Goal: Task Accomplishment & Management: Complete application form

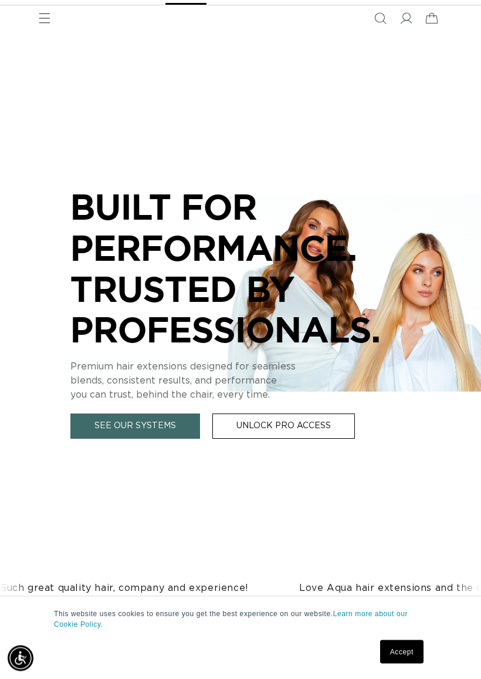
scroll to position [64, 0]
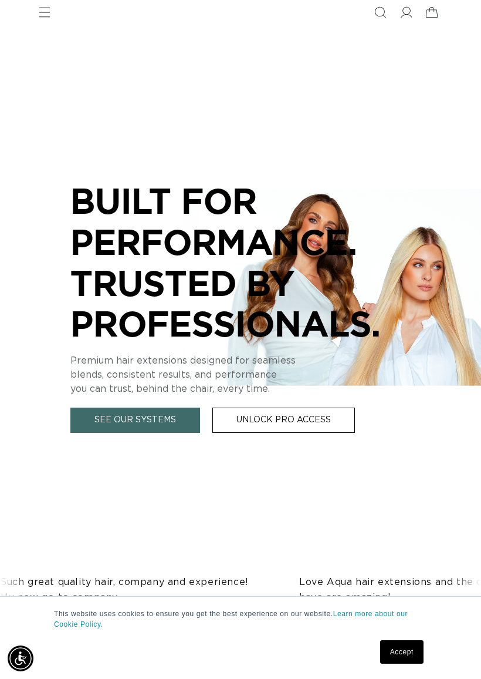
click at [412, 598] on link "Accept" at bounding box center [401, 651] width 43 height 23
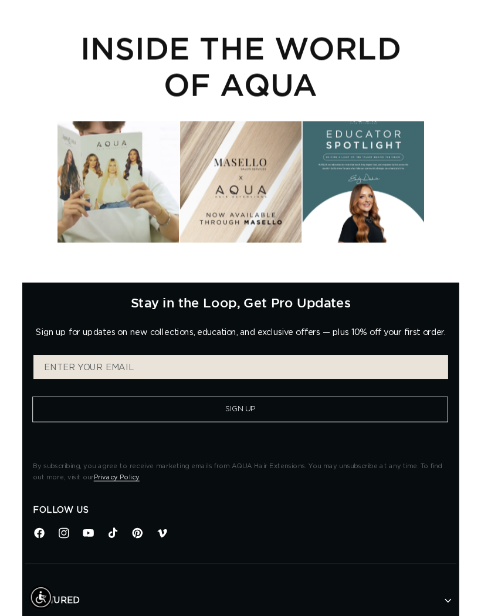
scroll to position [4381, 0]
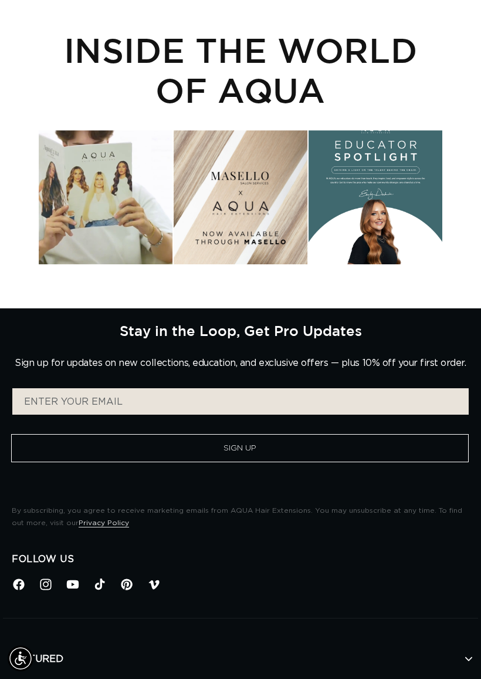
click at [339, 434] on button "Sign Up" at bounding box center [240, 448] width 458 height 28
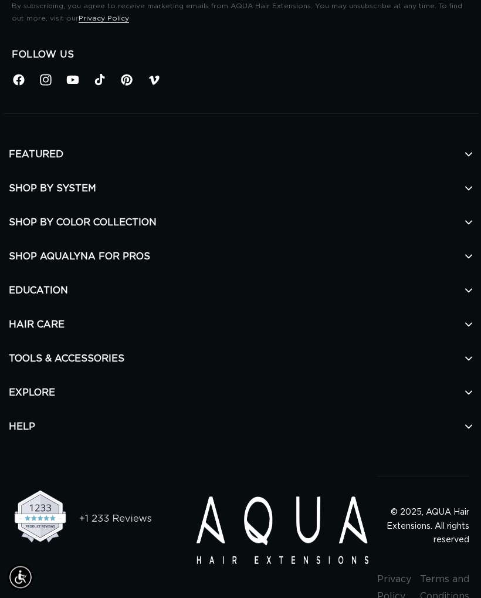
scroll to position [4904, 0]
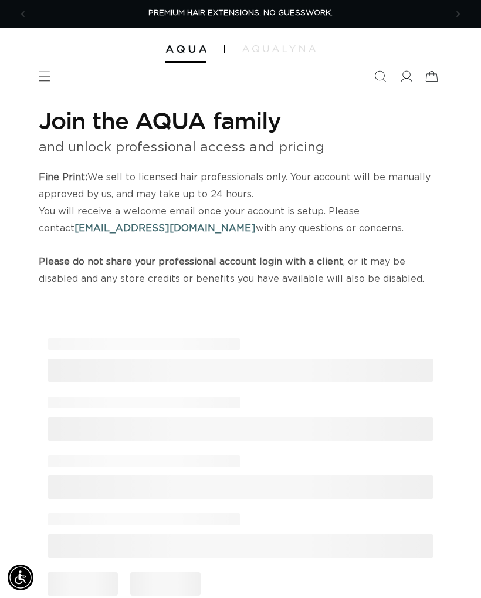
select select "US"
select select "[GEOGRAPHIC_DATA]"
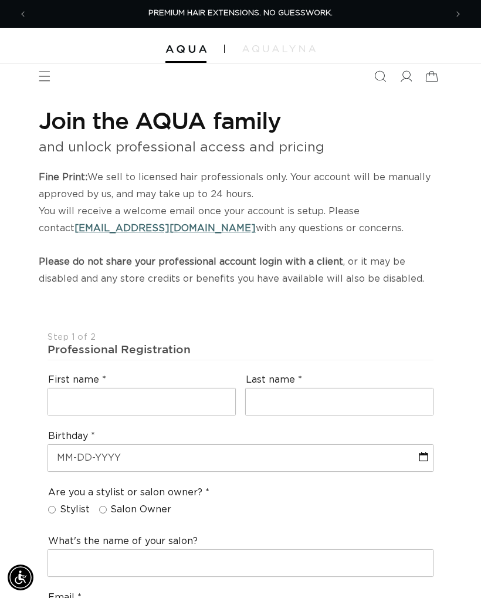
click at [190, 283] on p "Fine Print: We sell to licensed hair professionals only. Your account will be m…" at bounding box center [241, 228] width 404 height 119
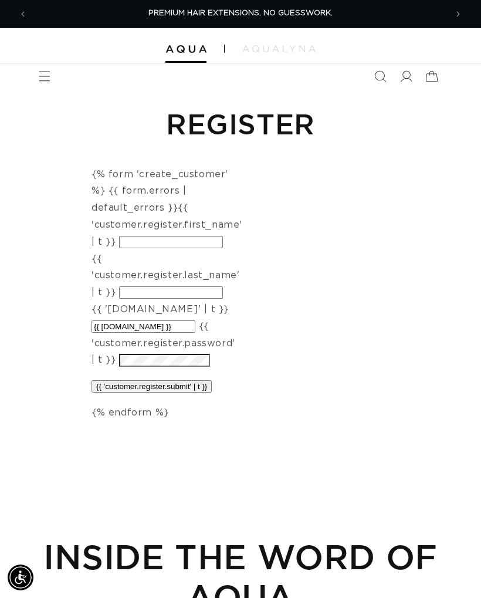
click at [144, 237] on input "{{ 'customer.register.first_name' | t }}" at bounding box center [171, 242] width 104 height 12
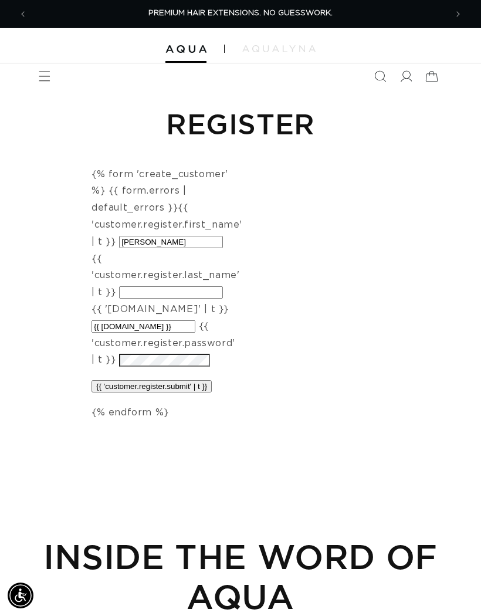
click at [170, 244] on input "Ella" at bounding box center [171, 242] width 104 height 12
type input "Ella"
click at [181, 287] on input "{{ 'customer.register.last_name' | t }}" at bounding box center [171, 293] width 104 height 12
type input "Coulter"
click at [190, 321] on input "{{ [DOMAIN_NAME] }}" at bounding box center [144, 327] width 104 height 12
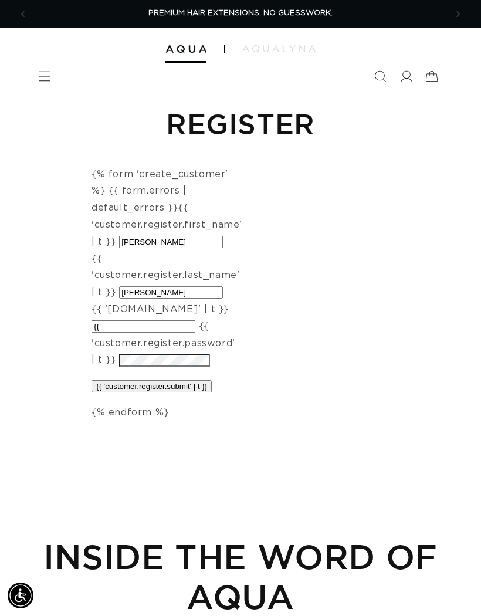
type input "{"
type input "ellacoulter216@yahoo.com"
click at [193, 380] on input "{{ 'customer.register.submit' | t }}" at bounding box center [152, 386] width 120 height 12
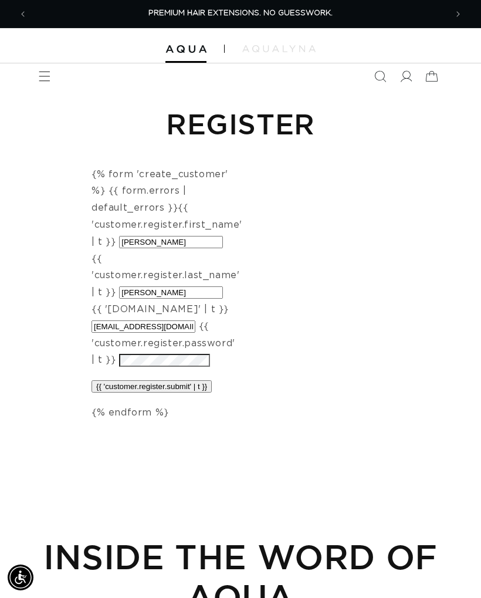
click at [197, 380] on input "{{ 'customer.register.submit' | t }}" at bounding box center [152, 386] width 120 height 12
click at [400, 86] on span at bounding box center [406, 76] width 26 height 26
click at [174, 416] on main "Register {% form 'create_customer' %} {{ form.errors | default_errors }} {{ 'cu…" at bounding box center [240, 445] width 481 height 712
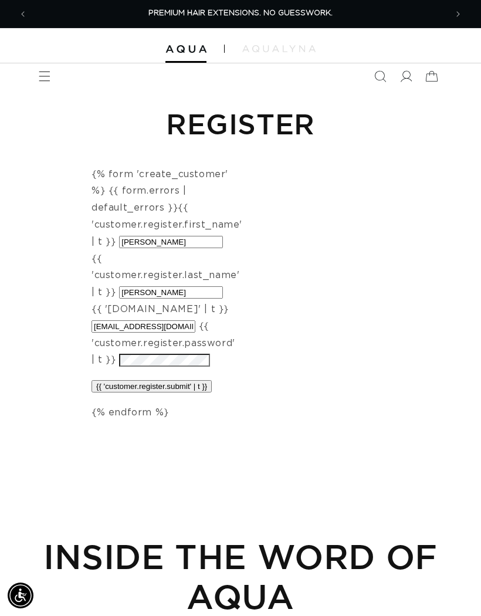
click at [181, 398] on div "Register {% form 'create_customer' %} {{ form.errors | default_errors }} {{ 'cu…" at bounding box center [240, 263] width 481 height 349
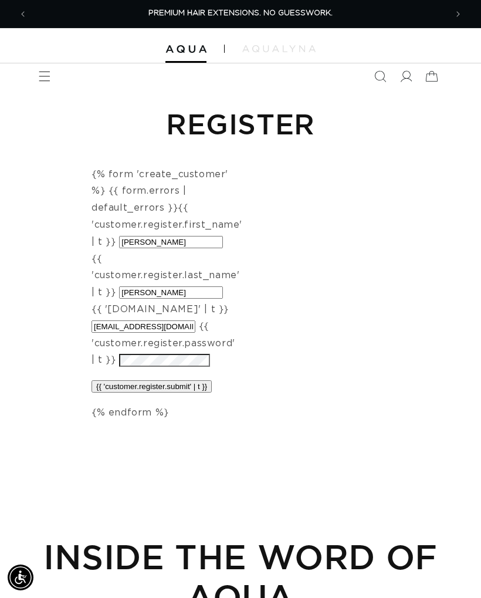
click at [176, 380] on input "{{ 'customer.register.submit' | t }}" at bounding box center [152, 386] width 120 height 12
click at [191, 380] on input "{{ 'customer.register.submit' | t }}" at bounding box center [152, 386] width 120 height 12
click at [197, 380] on input "{{ 'customer.register.submit' | t }}" at bounding box center [152, 386] width 120 height 12
click at [207, 380] on input "{{ 'customer.register.submit' | t }}" at bounding box center [152, 386] width 120 height 12
click at [159, 380] on input "{{ 'customer.register.submit' | t }}" at bounding box center [152, 386] width 120 height 12
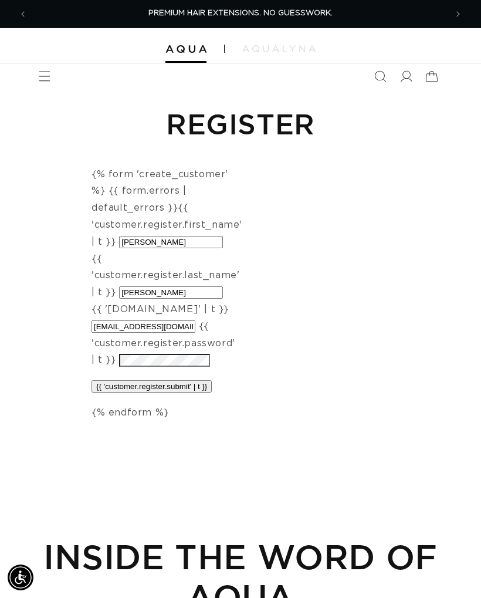
click at [162, 377] on div "{% form 'create_customer' %} {{ form.errors | default_errors }} {{ 'customer.re…" at bounding box center [164, 293] width 144 height 255
click at [184, 378] on div "{% form 'create_customer' %} {{ form.errors | default_errors }} {{ 'customer.re…" at bounding box center [164, 293] width 144 height 255
click at [187, 380] on input "{{ 'customer.register.submit' | t }}" at bounding box center [152, 386] width 120 height 12
click at [190, 380] on input "{{ 'customer.register.submit' | t }}" at bounding box center [152, 386] width 120 height 12
click at [198, 380] on input "{{ 'customer.register.submit' | t }}" at bounding box center [152, 386] width 120 height 12
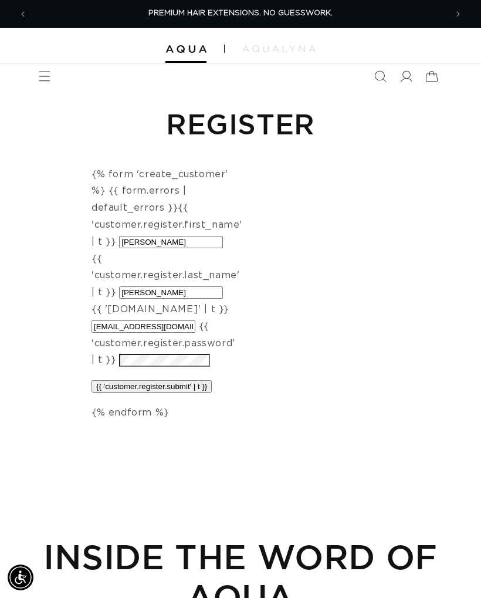
click at [191, 380] on input "{{ 'customer.register.submit' | t }}" at bounding box center [152, 386] width 120 height 12
click at [187, 380] on input "{{ 'customer.register.submit' | t }}" at bounding box center [152, 386] width 120 height 12
click at [185, 380] on input "{{ 'customer.register.submit' | t }}" at bounding box center [152, 386] width 120 height 12
click at [180, 380] on input "{{ 'customer.register.submit' | t }}" at bounding box center [152, 386] width 120 height 12
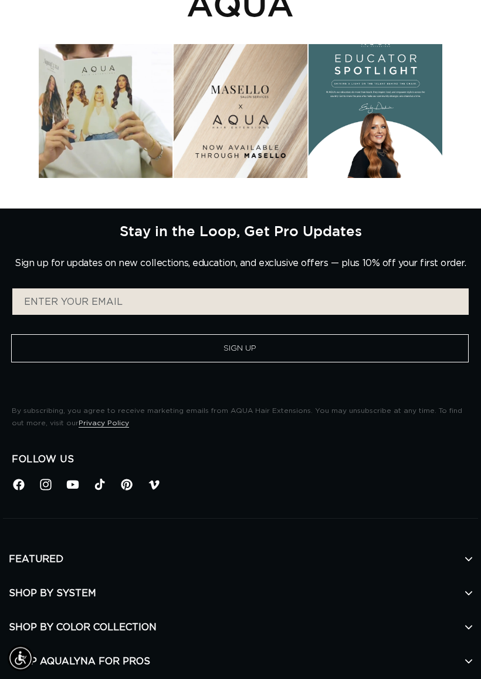
scroll to position [607, 0]
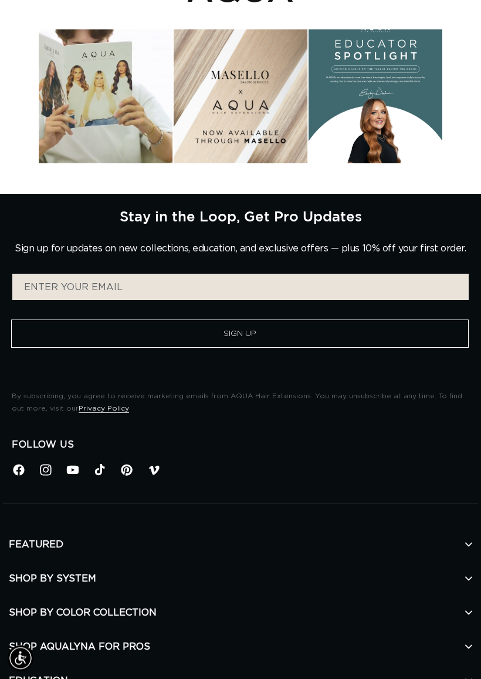
click at [404, 320] on button "Sign Up" at bounding box center [240, 334] width 458 height 28
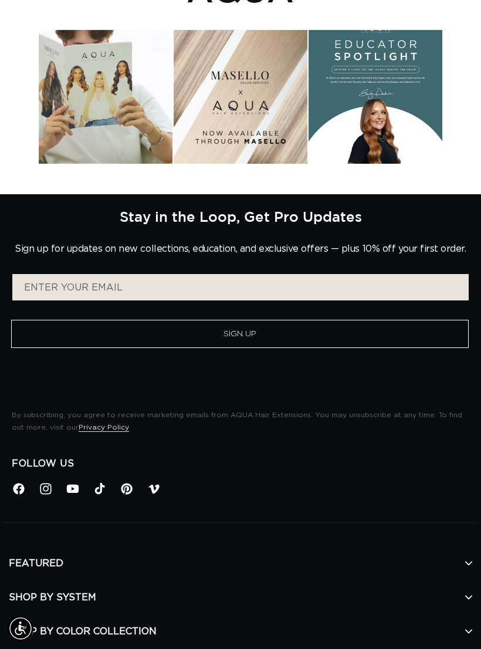
click at [383, 320] on button "Sign Up" at bounding box center [240, 334] width 458 height 28
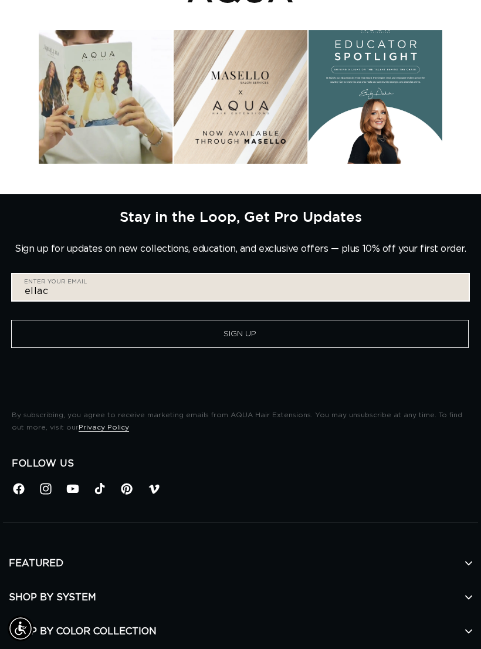
type input "ella"
type input "ellacoulter216@yahoo.com"
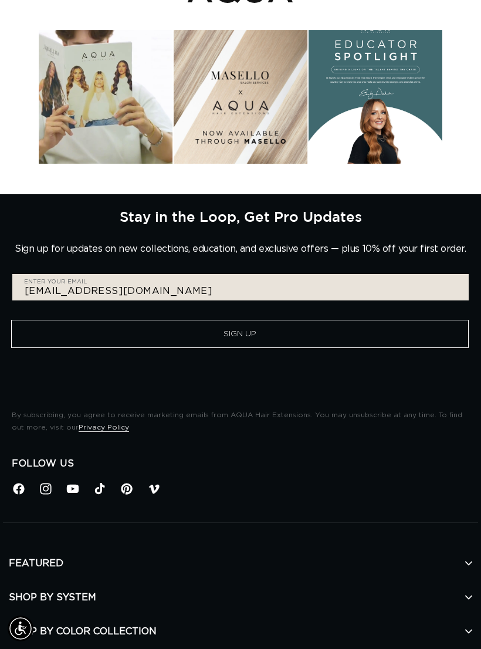
click at [48, 292] on form "ellacoulter216@yahoo.com Enter your email Sign Up" at bounding box center [241, 320] width 458 height 93
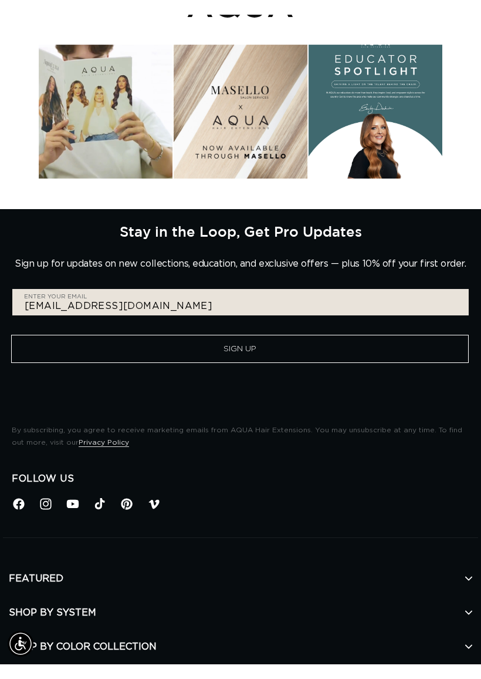
scroll to position [608, 0]
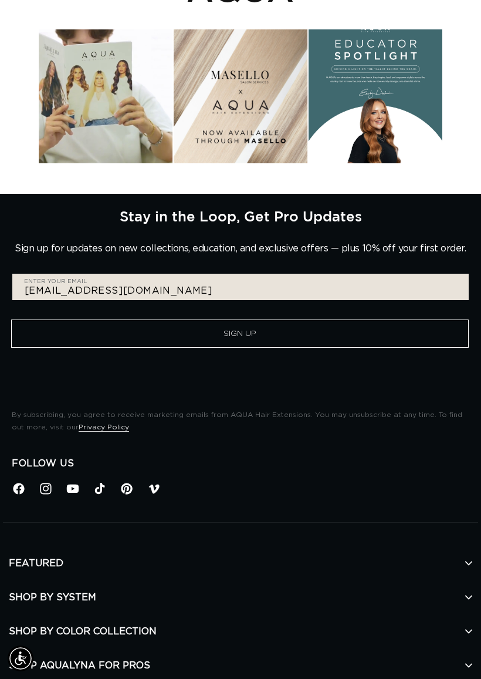
click at [41, 319] on button "Sign Up" at bounding box center [240, 333] width 458 height 28
click at [51, 319] on button "Sign Up" at bounding box center [240, 333] width 458 height 28
click at [252, 293] on form "ellacoulter216@yahoo.com Enter your email Sign Up" at bounding box center [241, 319] width 458 height 93
click at [247, 319] on button "Sign Up" at bounding box center [240, 333] width 458 height 28
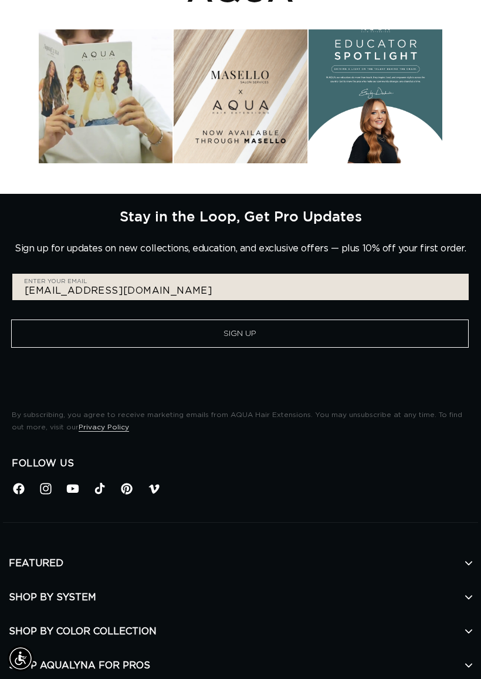
click at [265, 319] on button "Sign Up" at bounding box center [240, 333] width 458 height 28
click at [254, 319] on button "Sign Up" at bounding box center [240, 333] width 458 height 28
click at [241, 319] on button "Sign Up" at bounding box center [240, 333] width 458 height 28
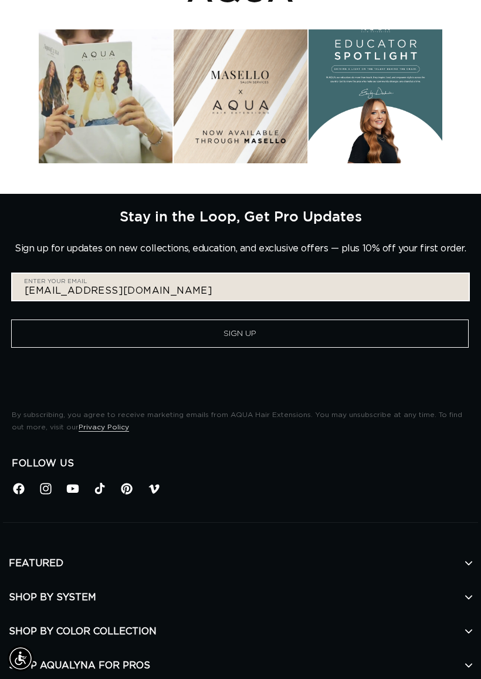
click at [268, 274] on input "[EMAIL_ADDRESS][DOMAIN_NAME]" at bounding box center [240, 287] width 457 height 26
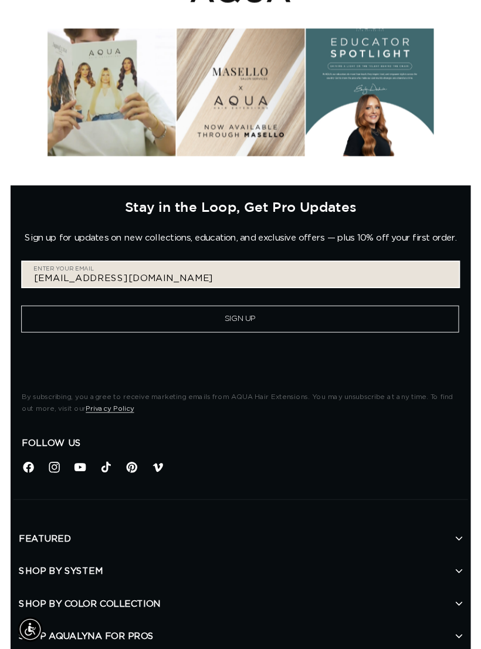
scroll to position [607, 0]
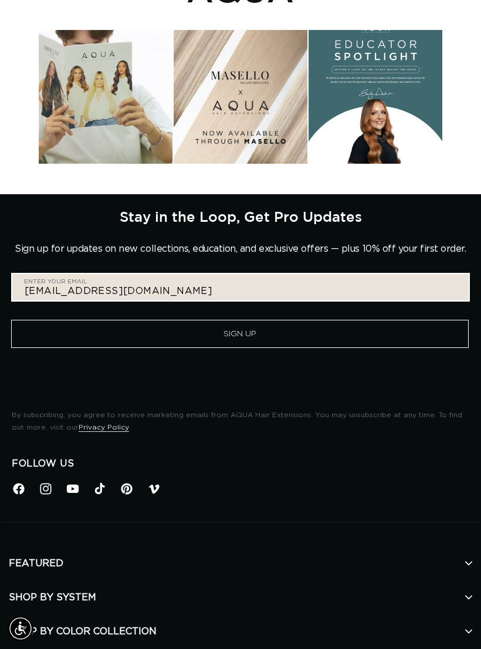
click at [240, 320] on button "Sign Up" at bounding box center [240, 334] width 458 height 28
click at [286, 320] on button "Sign Up" at bounding box center [240, 334] width 458 height 28
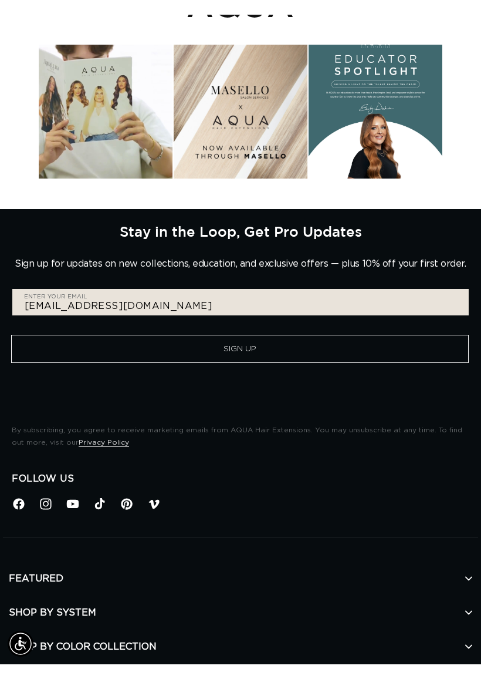
scroll to position [608, 0]
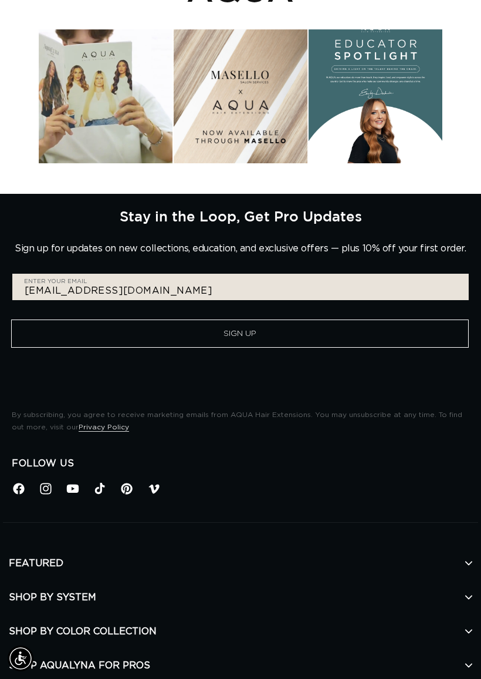
click at [300, 319] on button "Sign Up" at bounding box center [240, 333] width 458 height 28
click at [299, 319] on button "Sign Up" at bounding box center [240, 333] width 458 height 28
click at [298, 319] on button "Sign Up" at bounding box center [240, 333] width 458 height 28
click at [297, 319] on button "Sign Up" at bounding box center [240, 333] width 458 height 28
click at [295, 319] on button "Sign Up" at bounding box center [240, 333] width 458 height 28
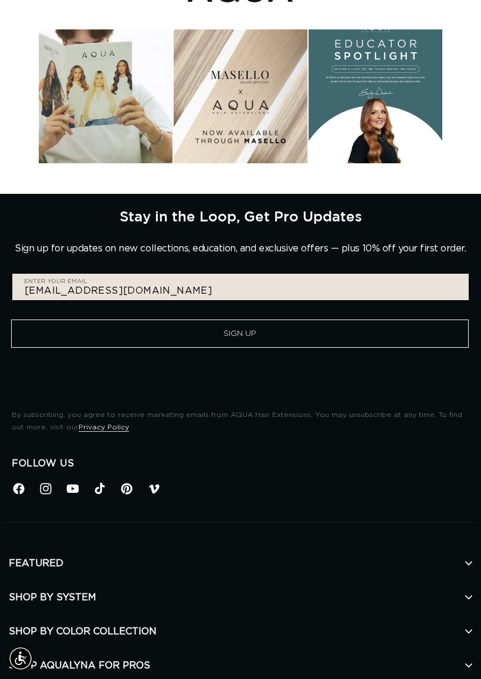
click at [264, 319] on button "Sign Up" at bounding box center [240, 333] width 458 height 28
click at [260, 319] on button "Sign Up" at bounding box center [240, 333] width 458 height 28
click at [232, 319] on button "Sign Up" at bounding box center [240, 333] width 458 height 28
click at [231, 322] on button "Sign Up" at bounding box center [240, 333] width 458 height 28
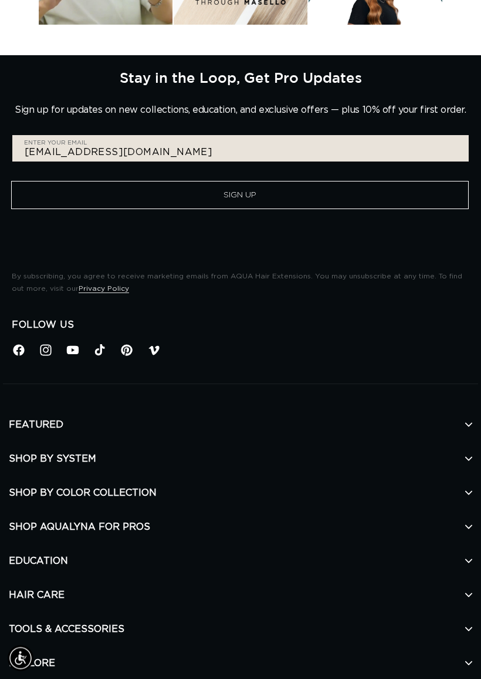
scroll to position [751, 0]
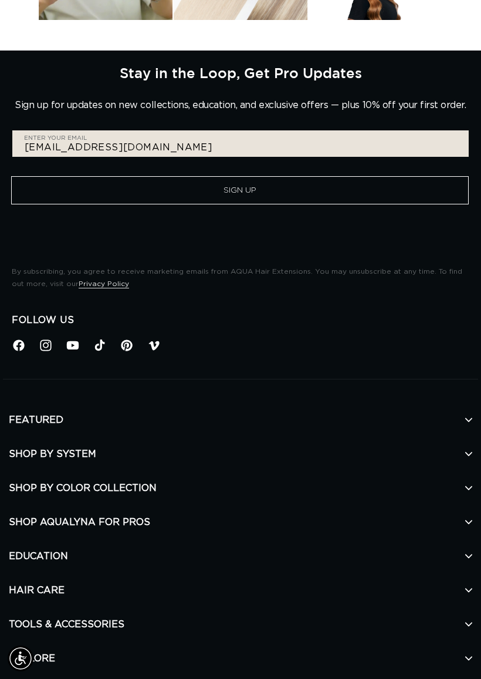
click at [237, 176] on button "Sign Up" at bounding box center [240, 190] width 458 height 28
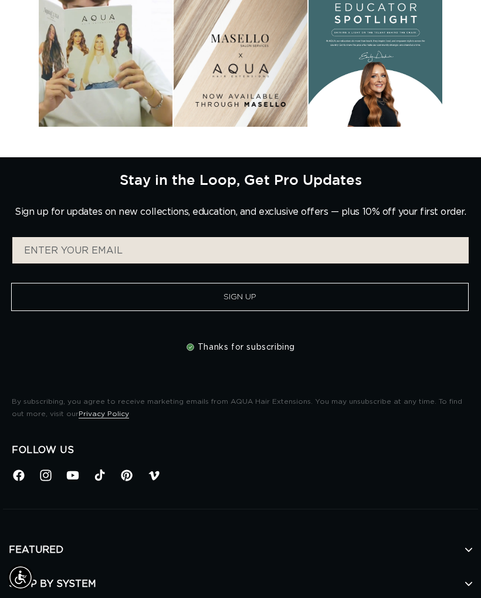
scroll to position [643, 0]
click at [268, 342] on h3 "Thanks for subscribing" at bounding box center [240, 348] width 109 height 12
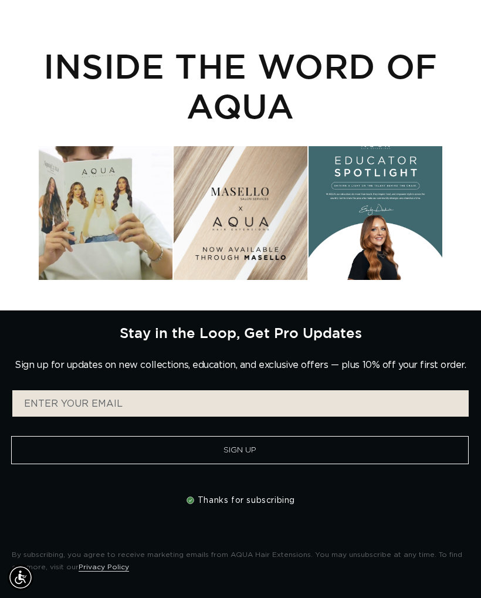
scroll to position [542, 0]
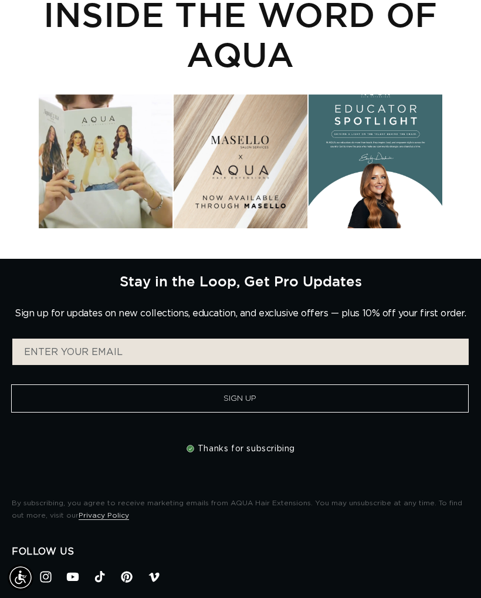
click at [253, 443] on h3 "Thanks for subscribing" at bounding box center [240, 449] width 109 height 12
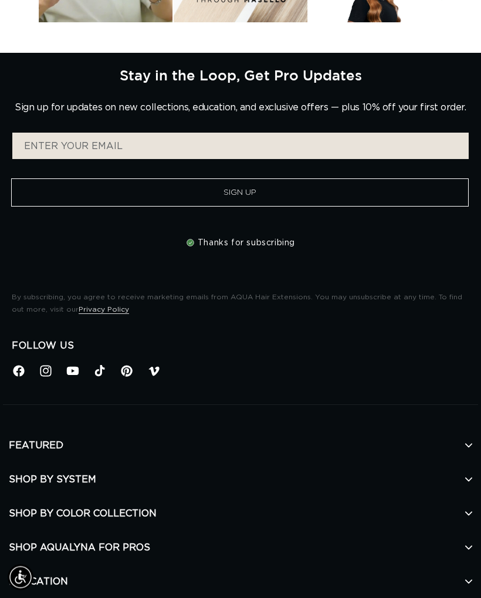
scroll to position [1094, 0]
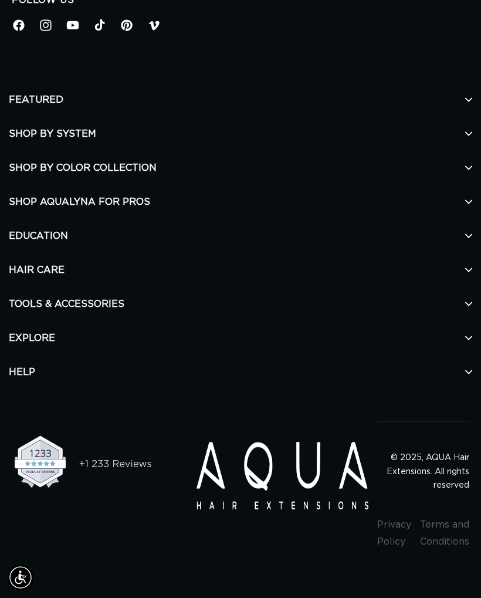
click at [465, 117] on h2 "SHOP BY SYSTEM" at bounding box center [241, 134] width 464 height 34
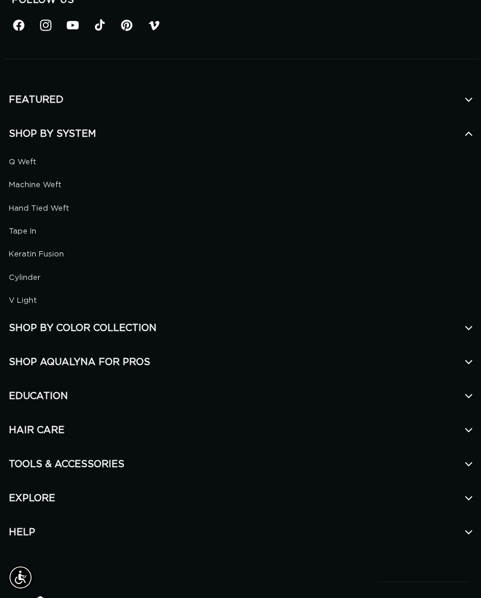
click at [33, 248] on link "Keratin Fusion" at bounding box center [236, 255] width 455 height 14
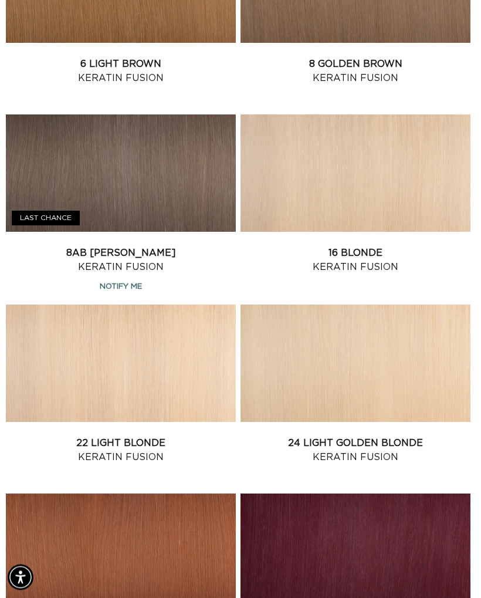
scroll to position [952, 0]
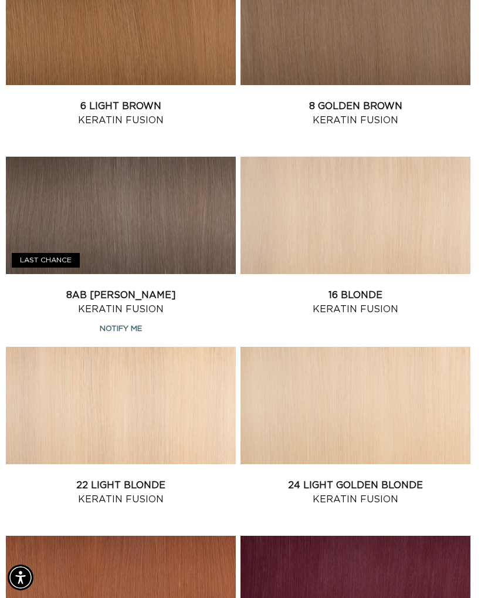
click at [89, 478] on link "22 Light Blonde Keratin Fusion" at bounding box center [121, 492] width 230 height 28
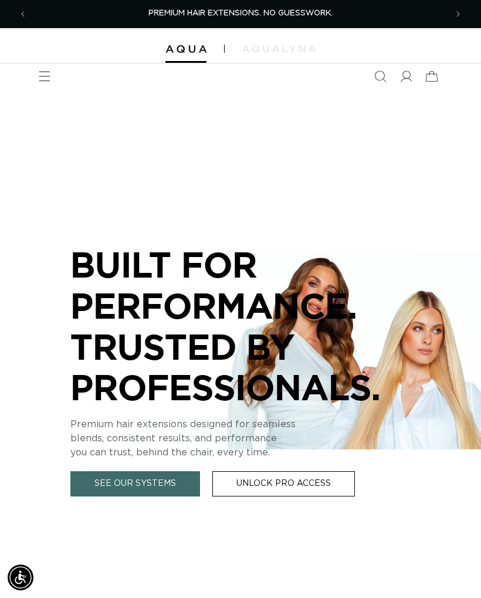
click at [374, 70] on span "Search" at bounding box center [381, 76] width 26 height 26
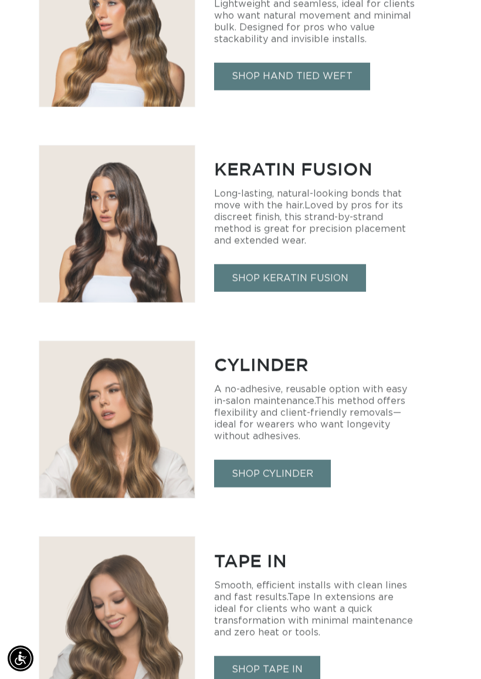
scroll to position [1203, 0]
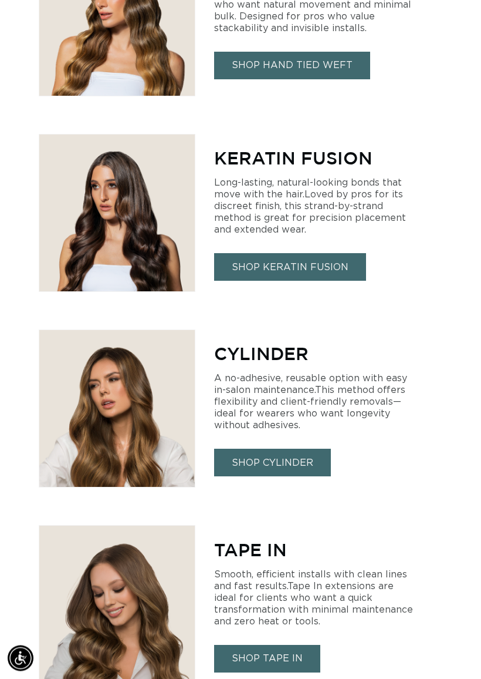
click at [307, 254] on link "SHOP KERATIN FUSION" at bounding box center [290, 268] width 152 height 28
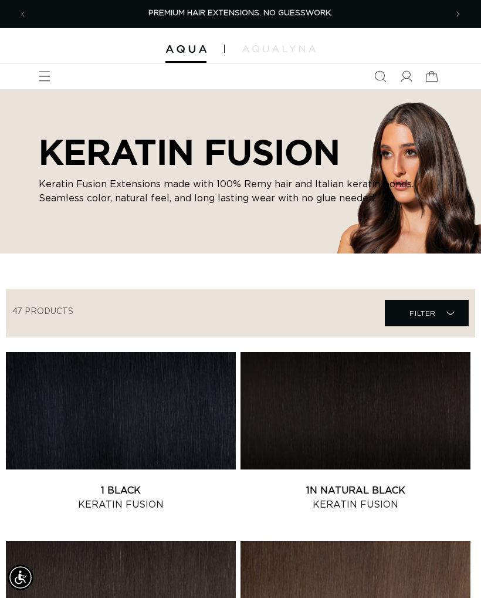
click at [399, 77] on span at bounding box center [406, 76] width 26 height 26
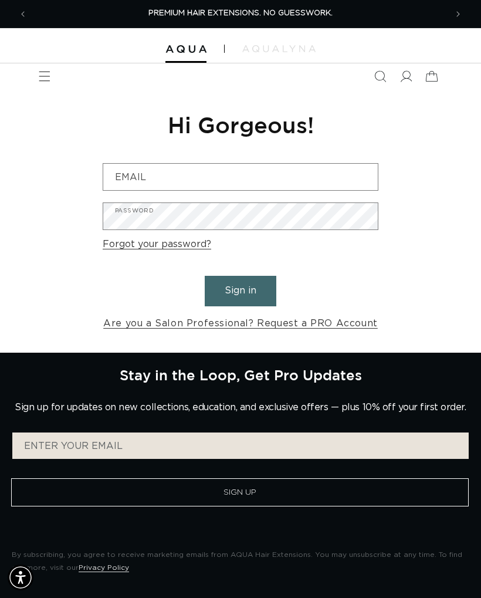
click at [251, 290] on button "Sign in" at bounding box center [241, 291] width 72 height 30
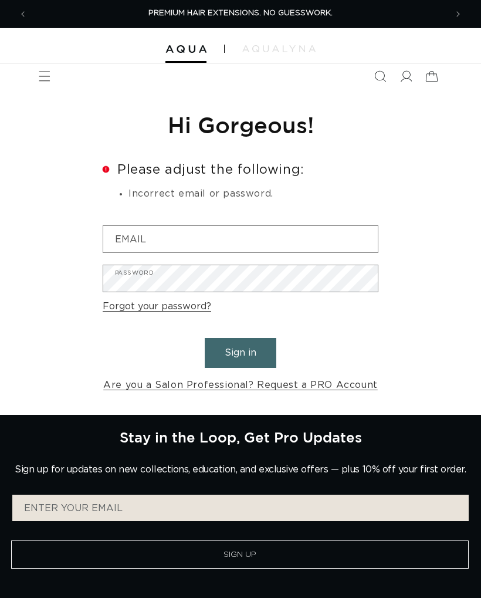
click at [305, 558] on button "Sign Up" at bounding box center [240, 555] width 458 height 28
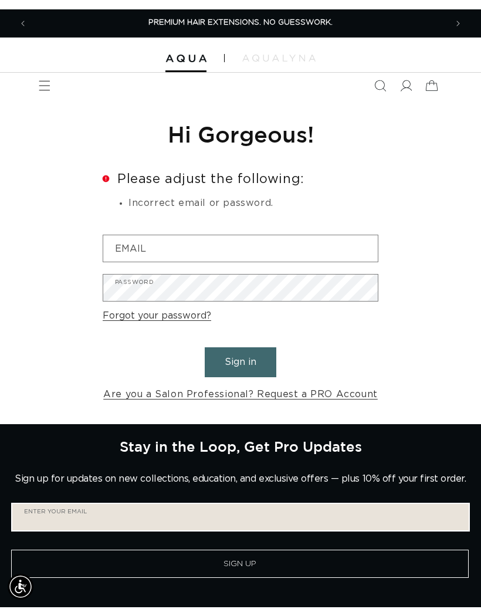
scroll to position [114, 0]
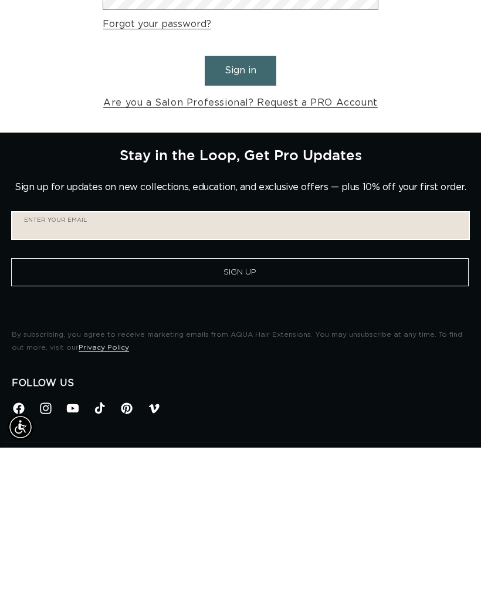
click at [297, 381] on input "Enter your email" at bounding box center [240, 394] width 457 height 26
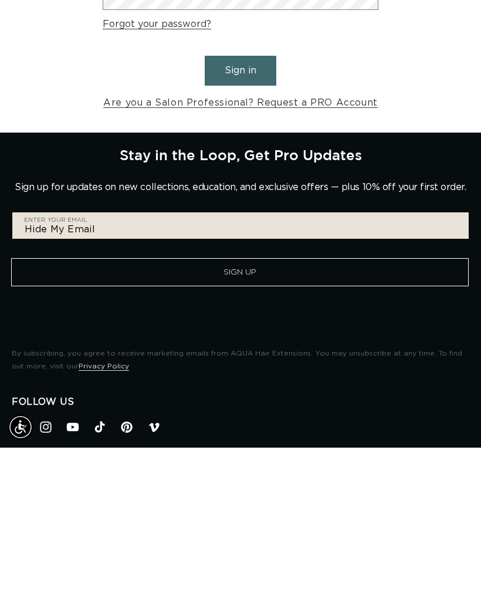
click at [299, 427] on button "Sign Up" at bounding box center [240, 441] width 458 height 28
click at [304, 427] on button "Sign Up" at bounding box center [240, 441] width 458 height 28
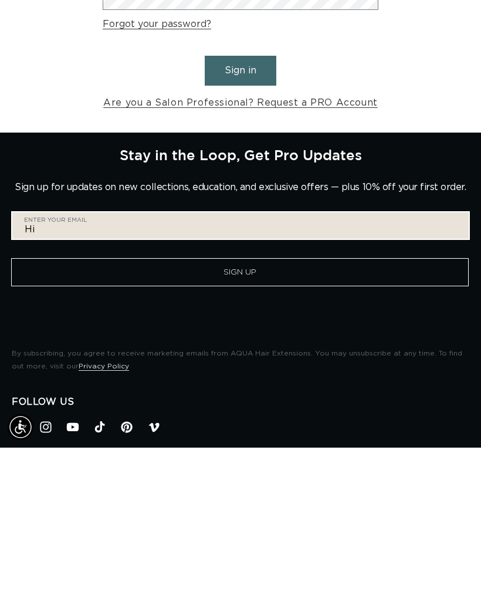
type input "H"
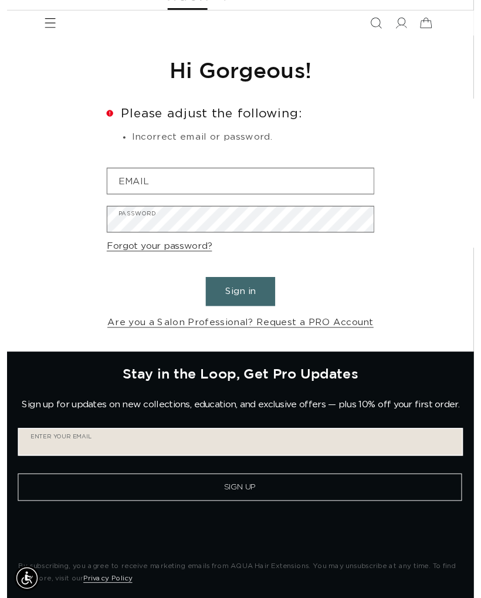
scroll to position [0, 0]
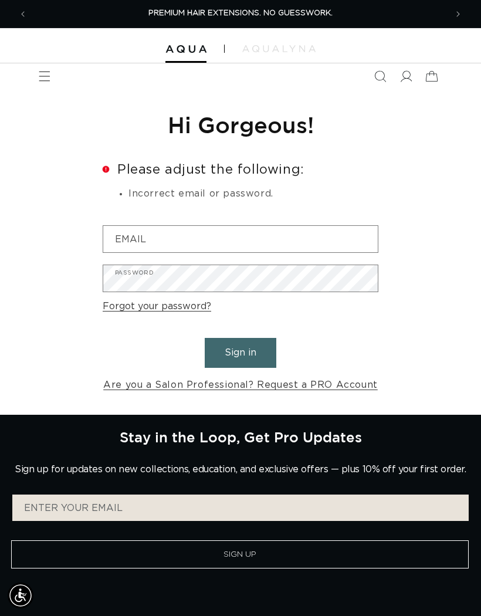
click at [50, 79] on icon "Menu" at bounding box center [45, 76] width 12 height 12
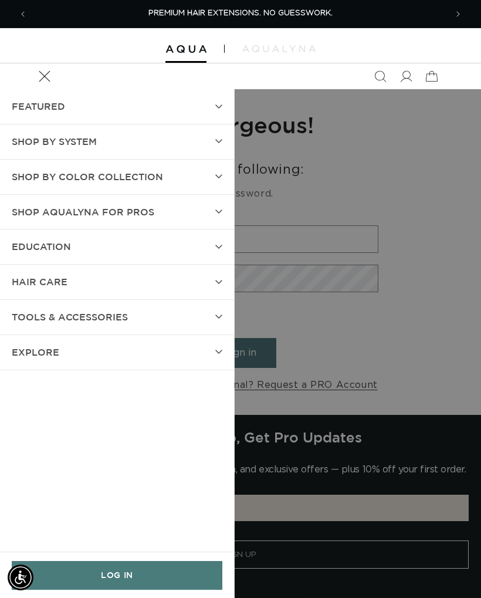
click at [150, 573] on link "LOG IN" at bounding box center [117, 575] width 211 height 29
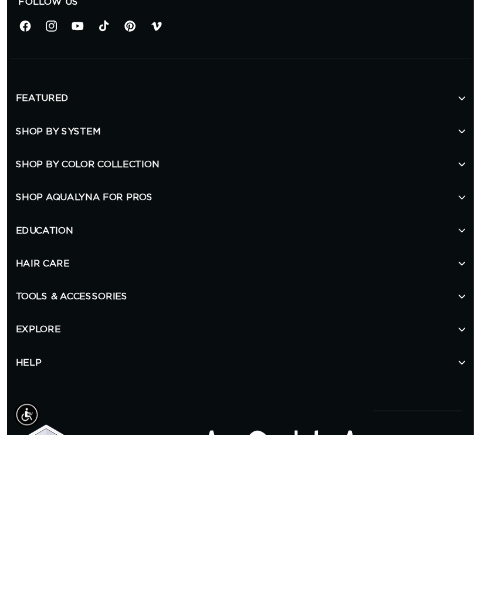
scroll to position [602, 0]
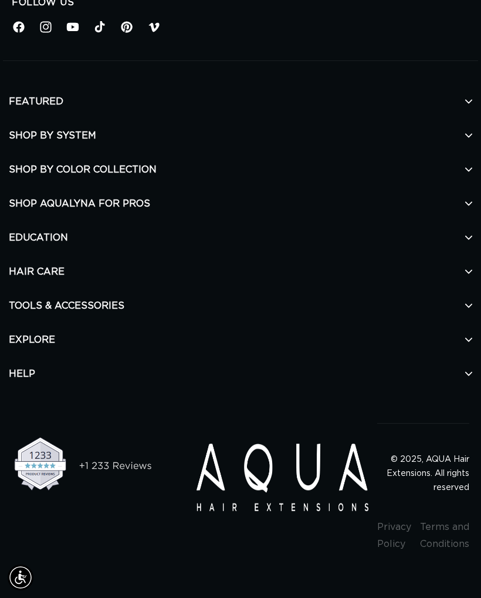
click at [369, 55] on div "Follow Us Facebook Instagram YouTube TikTok Pinterest Vimeo" at bounding box center [241, 28] width 476 height 65
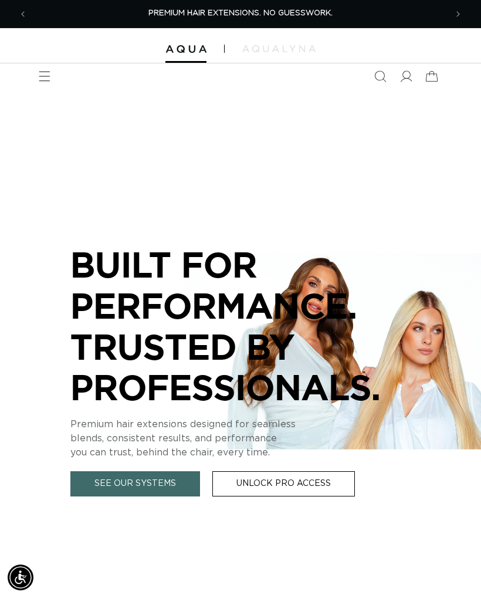
click at [213, 483] on link "Unlock Pro Access" at bounding box center [284, 483] width 143 height 25
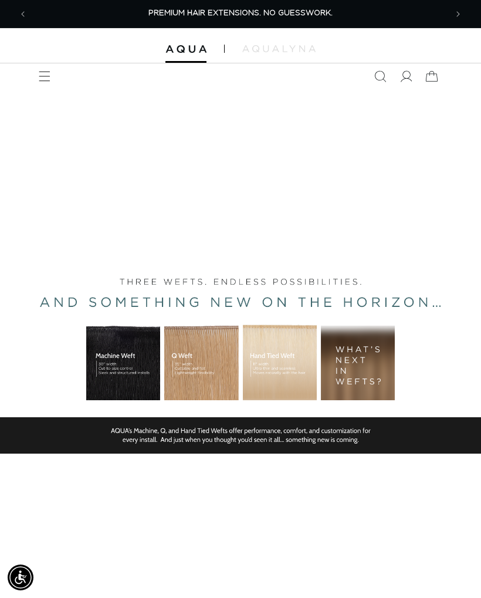
scroll to position [89, 0]
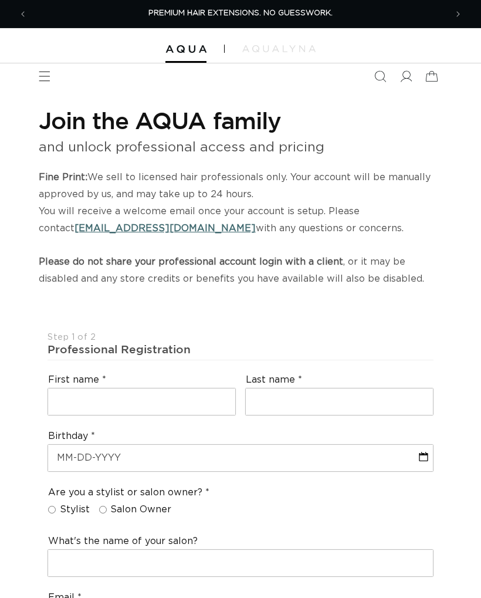
select select "US"
select select "[GEOGRAPHIC_DATA]"
click at [199, 399] on input "text" at bounding box center [141, 402] width 187 height 26
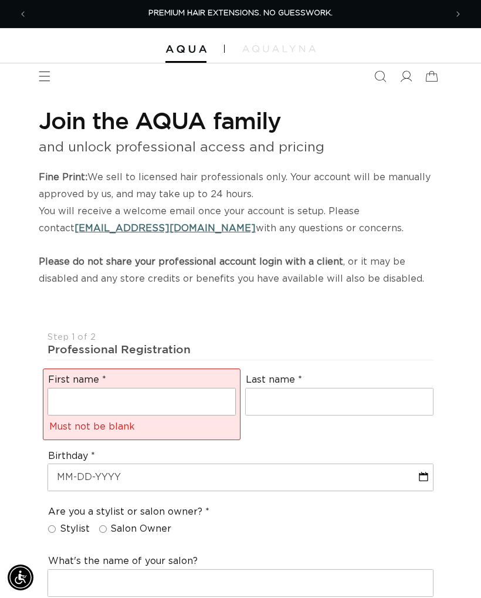
click at [434, 117] on h1 "Join the AQUA family" at bounding box center [241, 120] width 404 height 31
click at [211, 397] on input "text" at bounding box center [141, 402] width 187 height 26
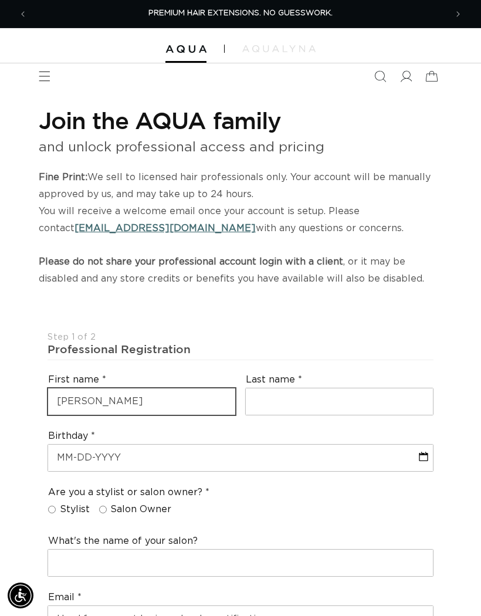
type input "[PERSON_NAME]"
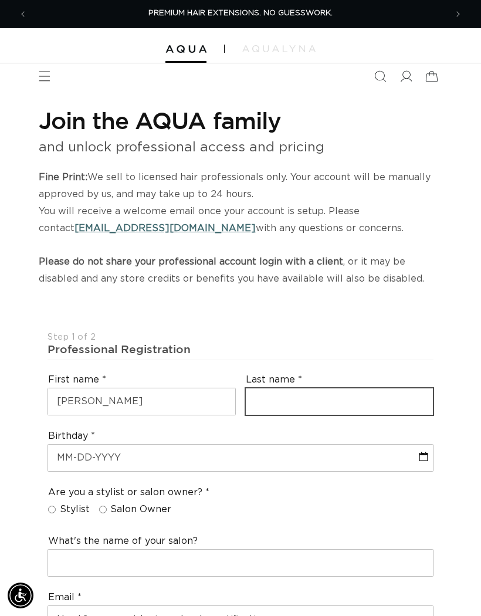
click at [365, 405] on input "text" at bounding box center [339, 402] width 187 height 26
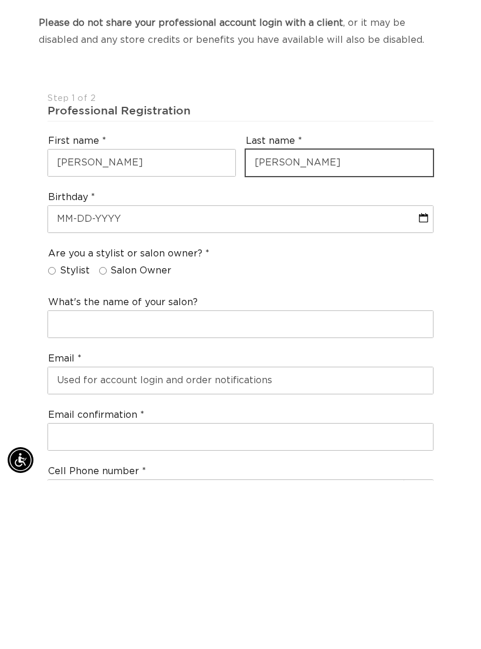
scroll to position [72, 0]
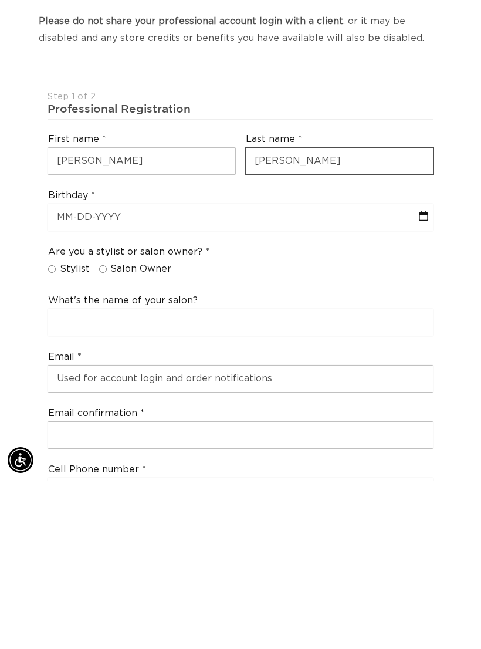
type input "[PERSON_NAME]"
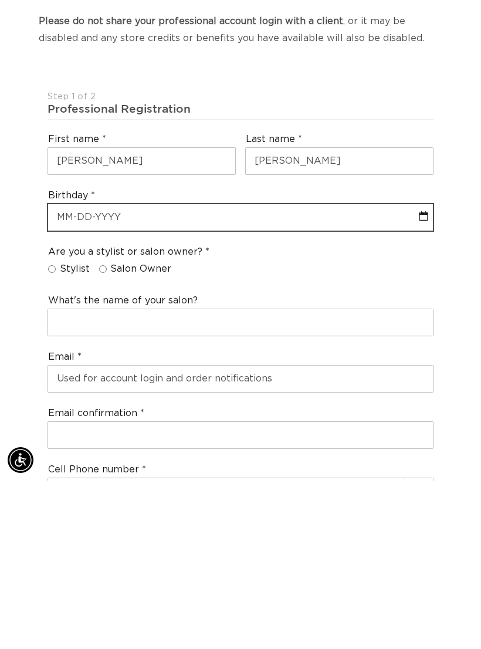
click at [378, 373] on input "text" at bounding box center [240, 386] width 385 height 26
select select "9"
select select "2025"
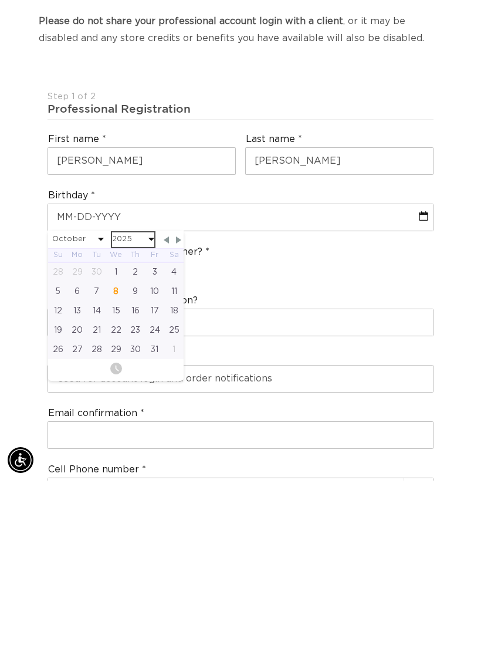
click at [116, 401] on select "2045 2044 2043 2042 2041 2040 2039 2038 2037 2036 2035 2034 2033 2032 2031 2030…" at bounding box center [133, 408] width 42 height 15
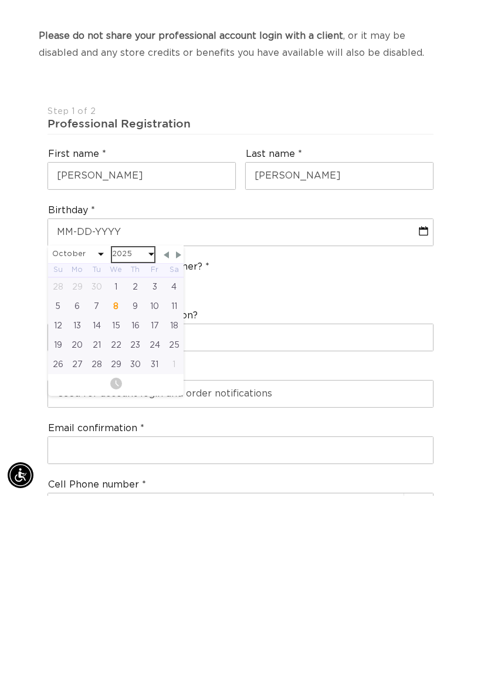
scroll to position [241, 0]
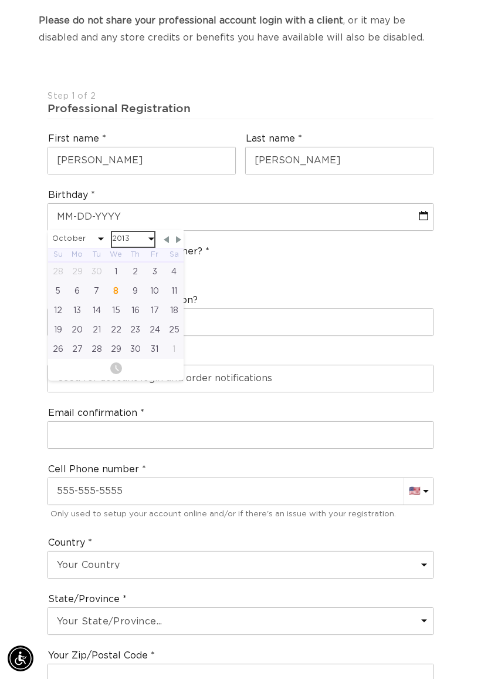
select select "9"
select select "2013"
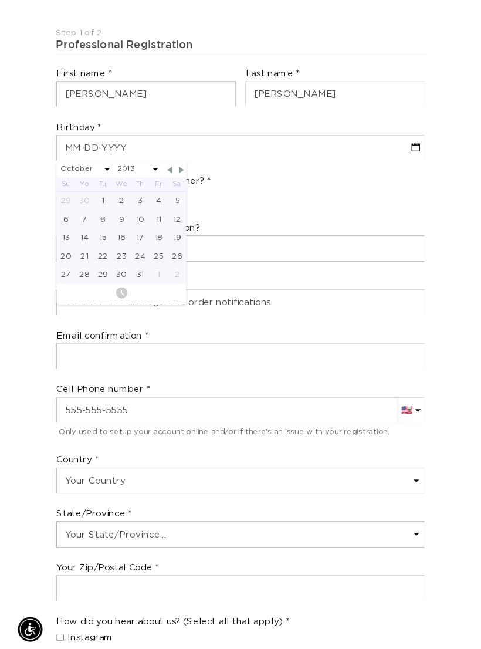
scroll to position [339, 0]
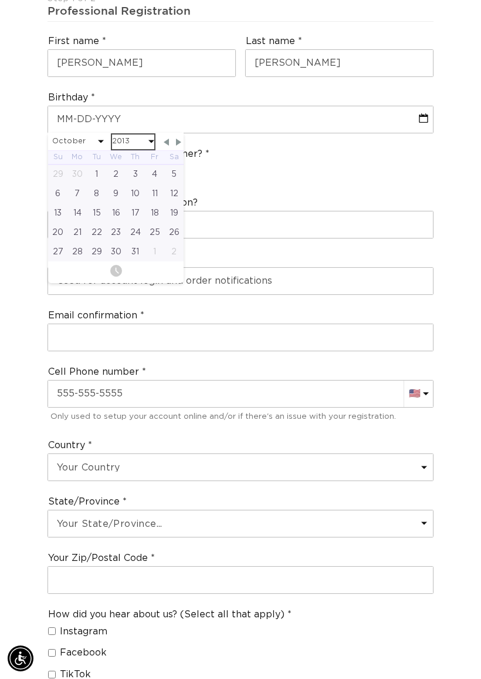
click at [144, 134] on select "2045 2044 2043 2042 2041 2040 2039 2038 2037 2036 2035 2034 2033 2032 2031 2030…" at bounding box center [133, 141] width 42 height 15
select select "9"
select select "1995"
click at [119, 208] on div "18" at bounding box center [115, 212] width 19 height 19
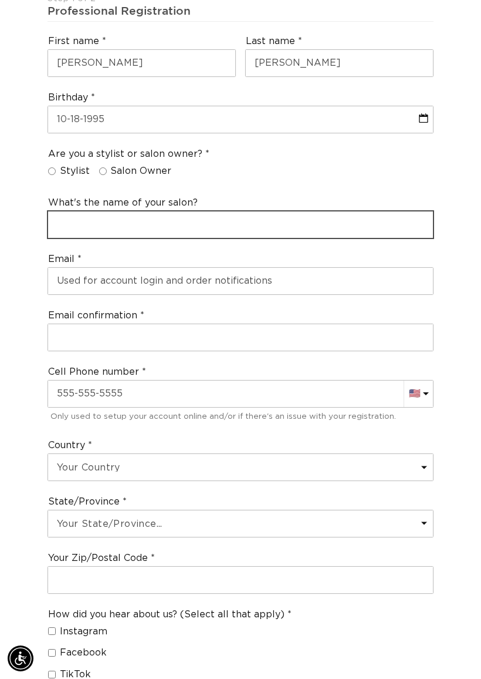
click at [283, 212] on input "text" at bounding box center [240, 224] width 385 height 26
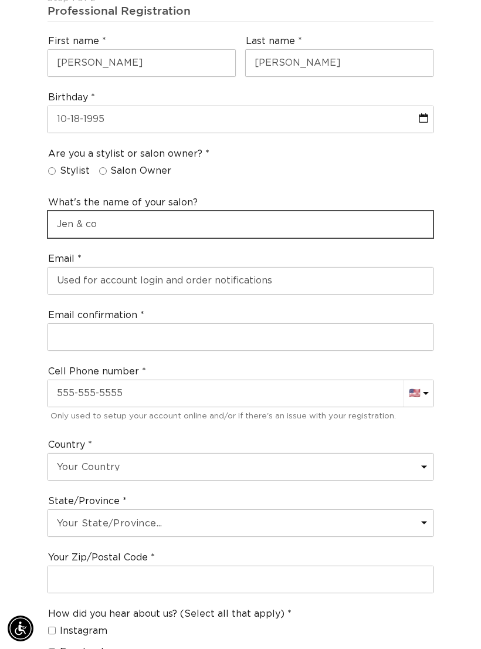
type input "Jen & co"
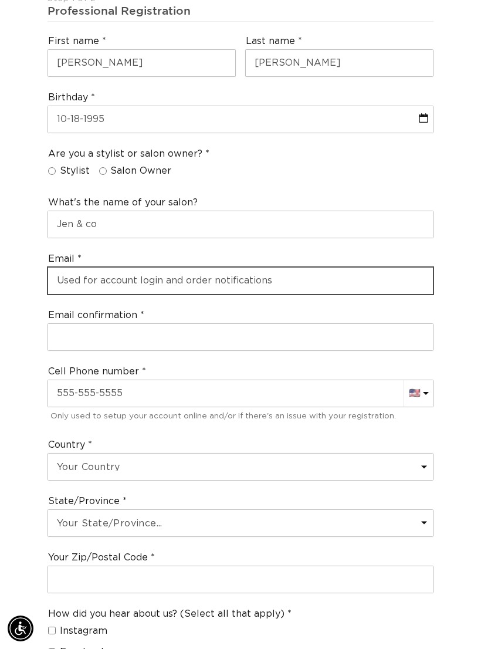
click at [306, 277] on input "email" at bounding box center [240, 281] width 385 height 26
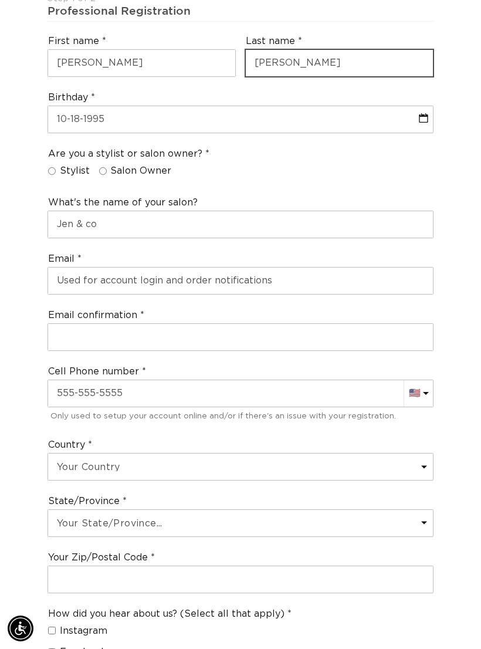
click at [384, 58] on input "Coulter" at bounding box center [339, 63] width 187 height 26
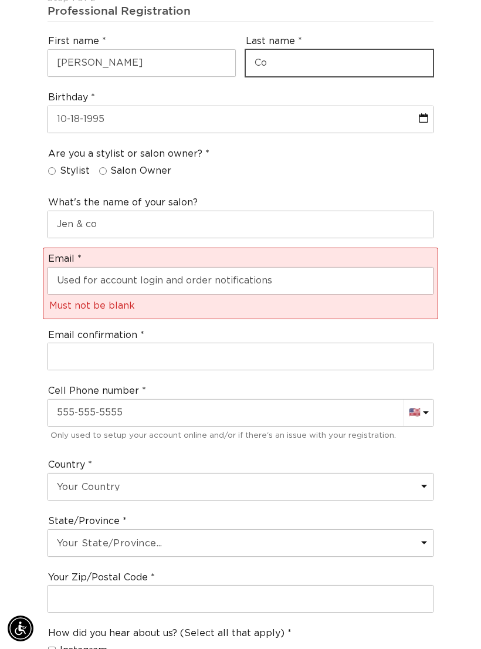
type input "C"
type input "Coulter"
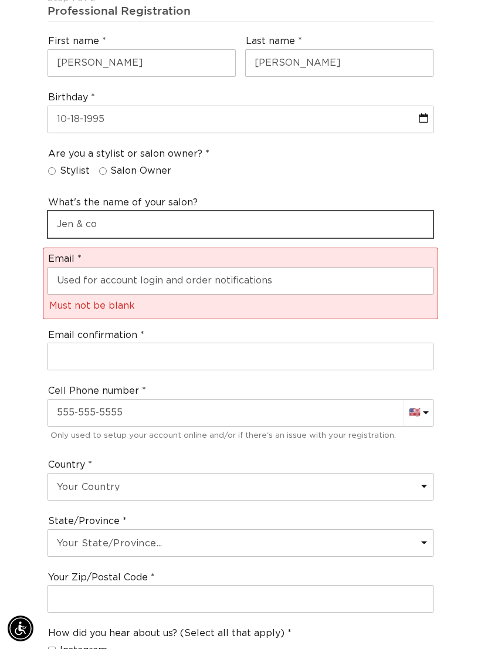
click at [300, 219] on input "Jen & co" at bounding box center [240, 224] width 385 height 26
type input "J"
type input "Roots & salon"
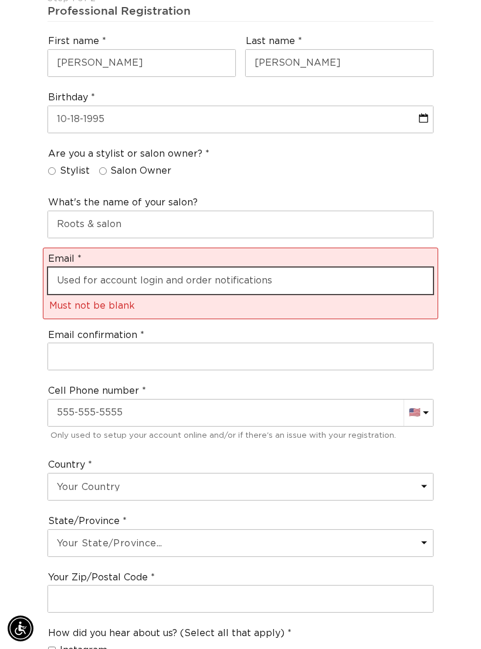
click at [321, 269] on input "email" at bounding box center [240, 281] width 385 height 26
type input "ella"
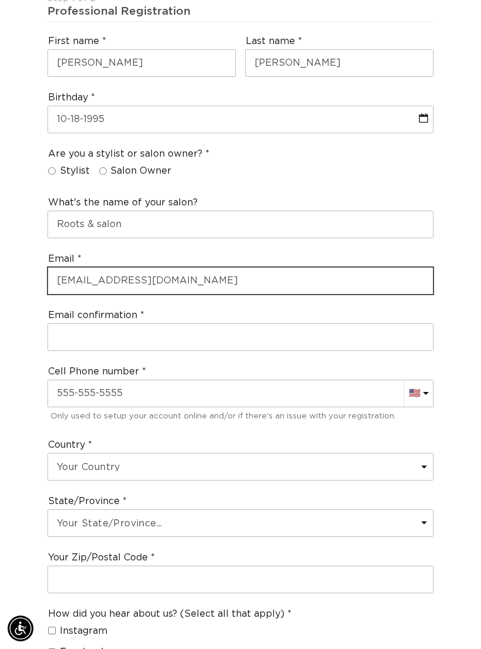
type input "ellacoulter216@yahoo.com"
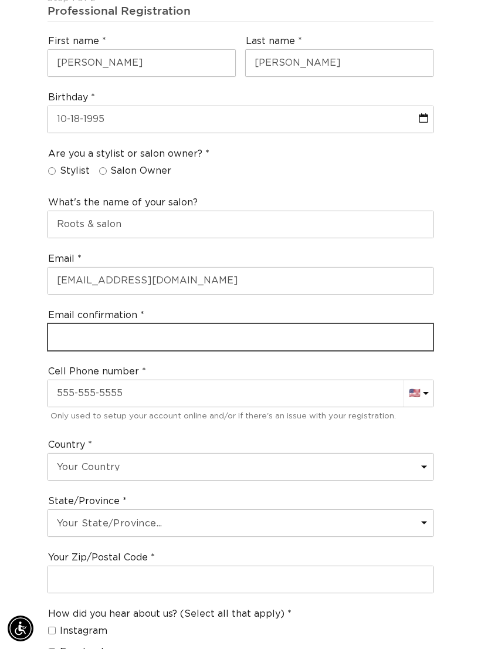
click at [308, 324] on input "email" at bounding box center [240, 337] width 385 height 26
type input "ellacoulter216@yahoo.com"
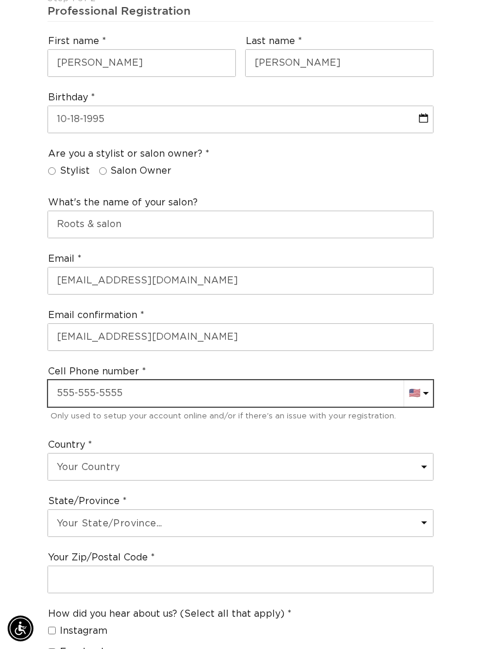
click at [332, 380] on input "text" at bounding box center [240, 393] width 385 height 26
type input "+12523409407"
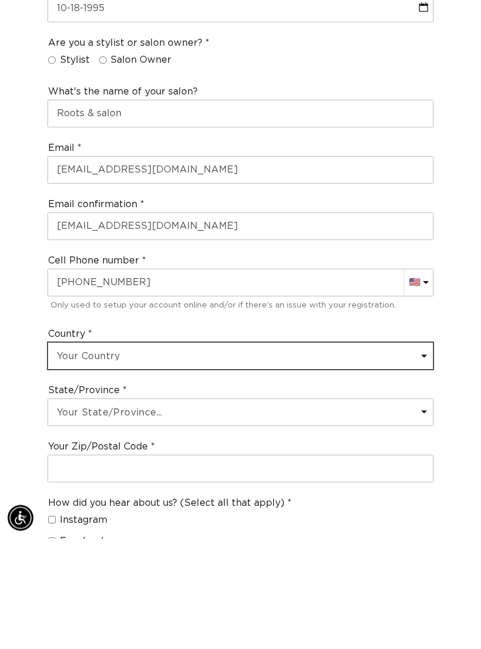
click at [295, 454] on select "Your Country United States Canada Afghanistan Åland Islands Albania Algeria And…" at bounding box center [240, 467] width 385 height 26
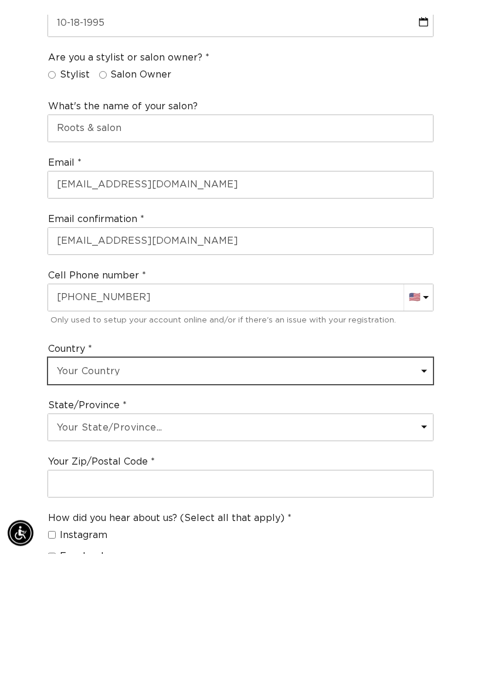
scroll to position [450, 0]
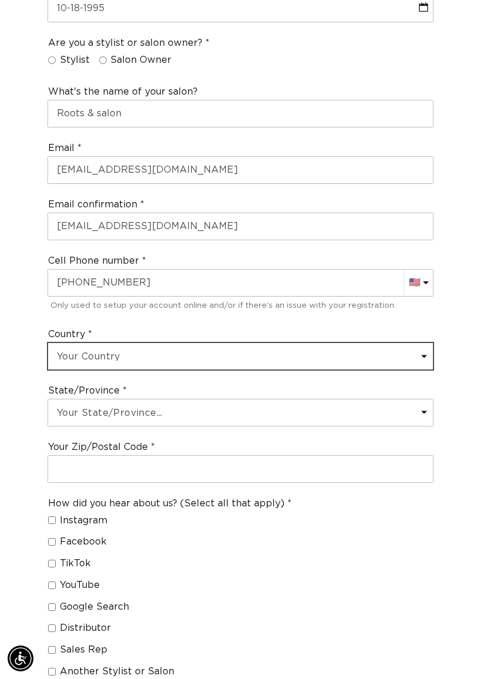
click at [266, 346] on select "Your Country United States Canada Afghanistan Åland Islands Albania Algeria And…" at bounding box center [240, 356] width 385 height 26
select select "[GEOGRAPHIC_DATA]"
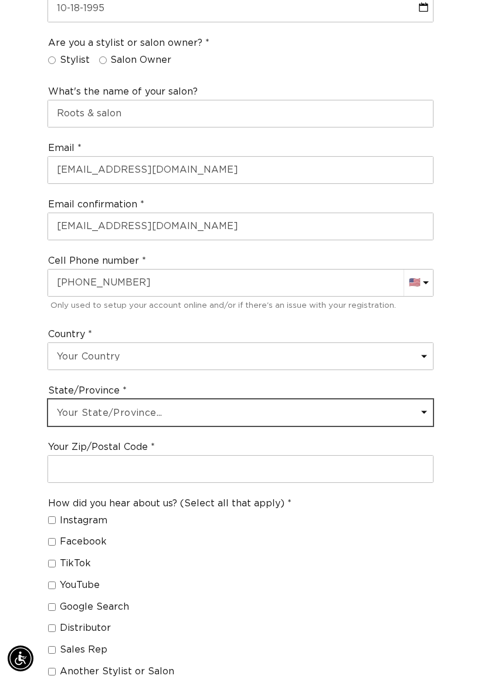
click at [234, 399] on select "Your State/Province... Alabama Alaska American Samoa Arizona Arkansas Californi…" at bounding box center [240, 412] width 385 height 26
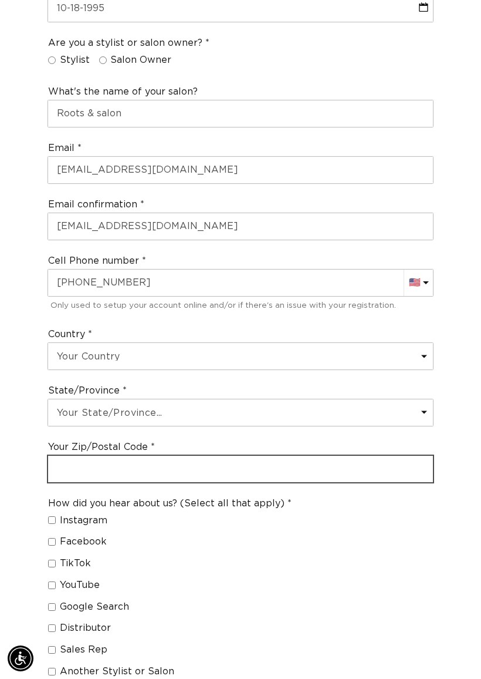
click at [238, 456] on input "text" at bounding box center [240, 469] width 385 height 26
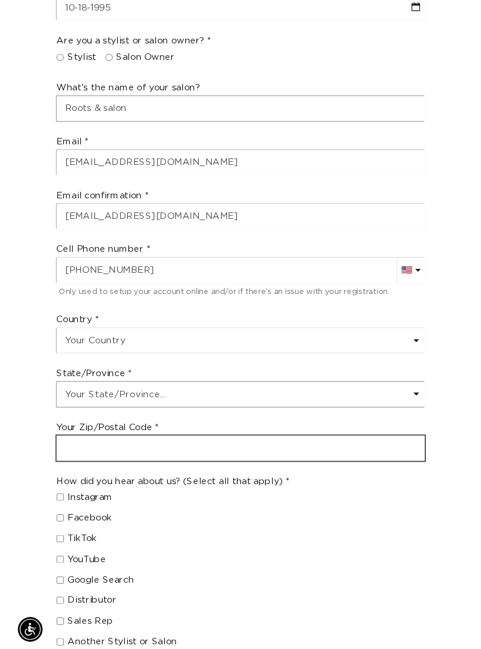
scroll to position [498, 0]
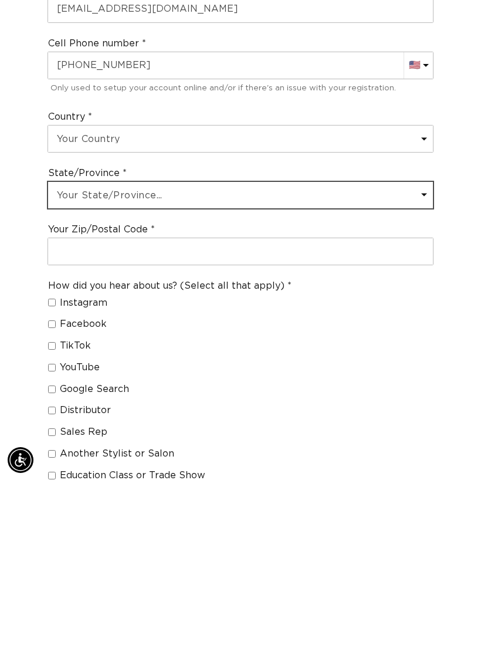
click at [316, 351] on select "Your State/Province... Alabama Alaska American Samoa Arizona Arkansas Californi…" at bounding box center [240, 364] width 385 height 26
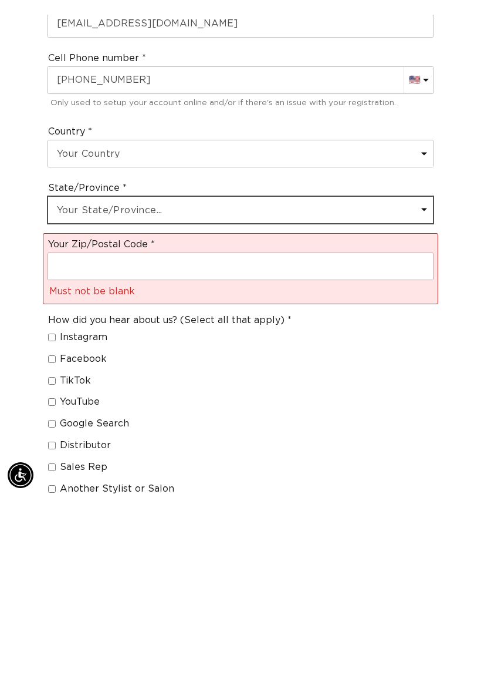
scroll to position [668, 0]
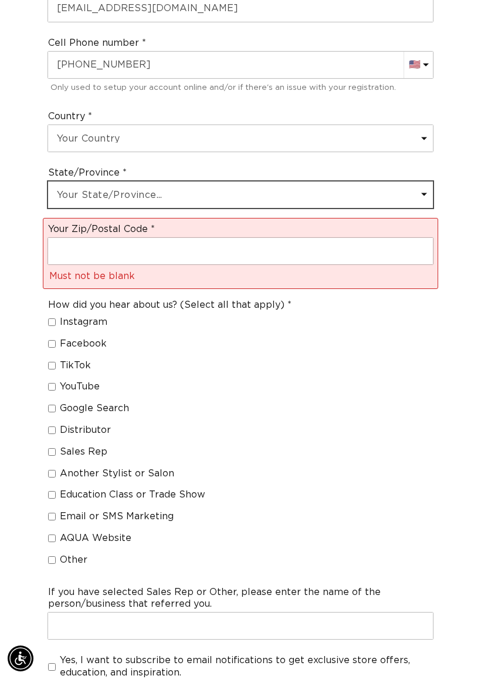
select select "North Carolina"
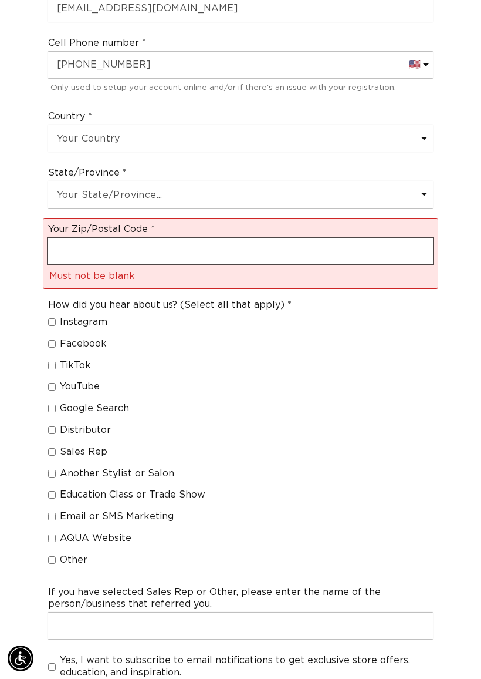
click at [291, 250] on input "text" at bounding box center [240, 251] width 385 height 26
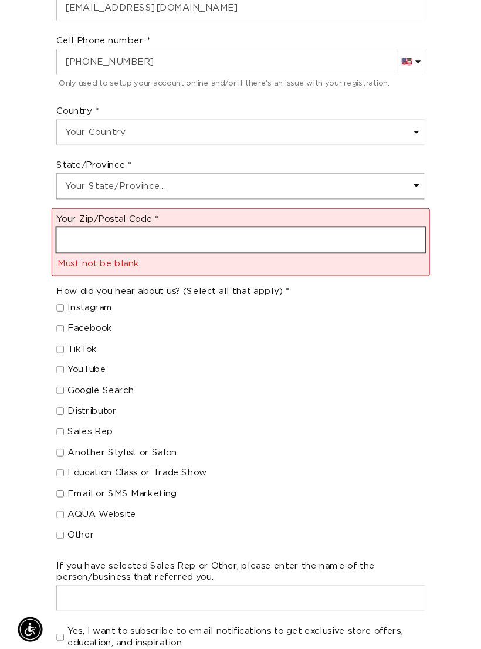
scroll to position [667, 0]
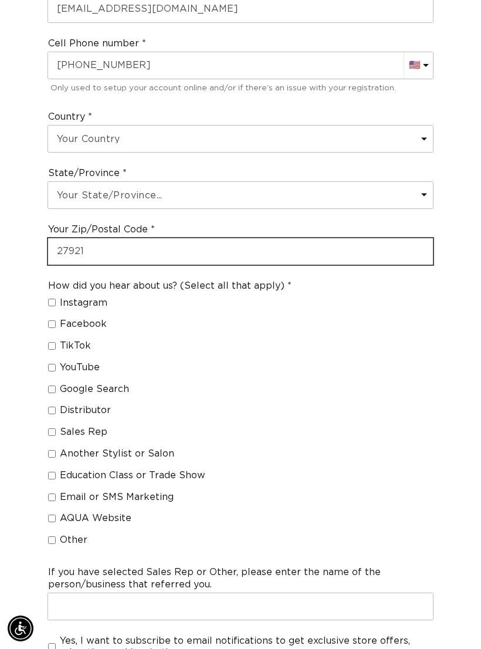
type input "27921"
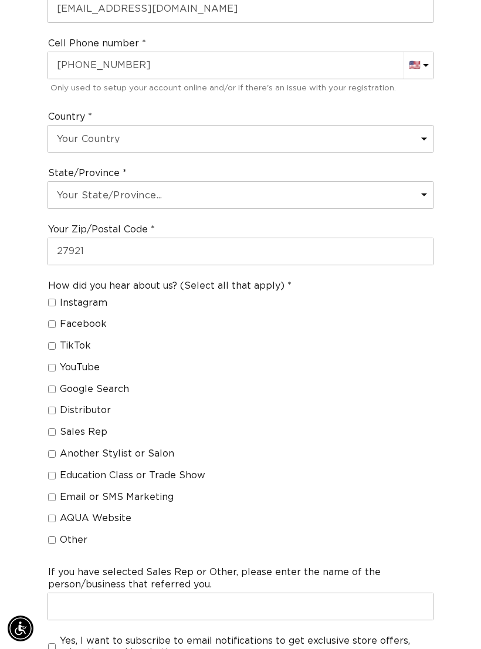
click at [60, 324] on fieldset "How did you hear about us? (Select all that apply) Instagram Facebook TikTok Yo…" at bounding box center [170, 415] width 244 height 271
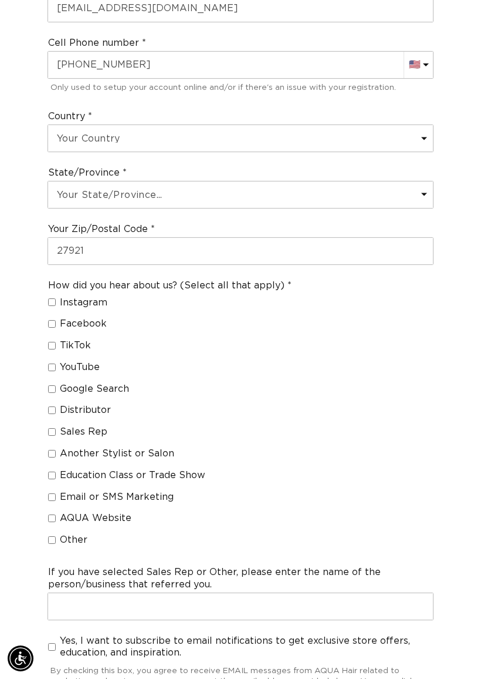
click at [64, 339] on span "TikTok" at bounding box center [75, 345] width 31 height 12
click at [56, 342] on input "TikTok" at bounding box center [52, 346] width 8 height 8
checkbox input "true"
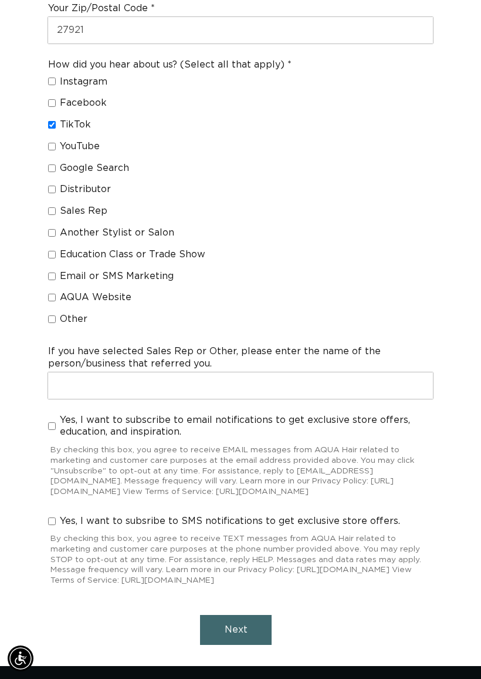
scroll to position [888, 0]
click at [61, 414] on span "Yes, I want to subscribe to email notifications to get exclusive store offers, …" at bounding box center [246, 426] width 373 height 25
click at [56, 423] on input "Yes, I want to subscribe to email notifications to get exclusive store offers, …" at bounding box center [52, 427] width 8 height 8
checkbox input "true"
click at [52, 518] on input "Yes, I want to subsribe to SMS notifications to get exclusive store offers." at bounding box center [52, 522] width 8 height 8
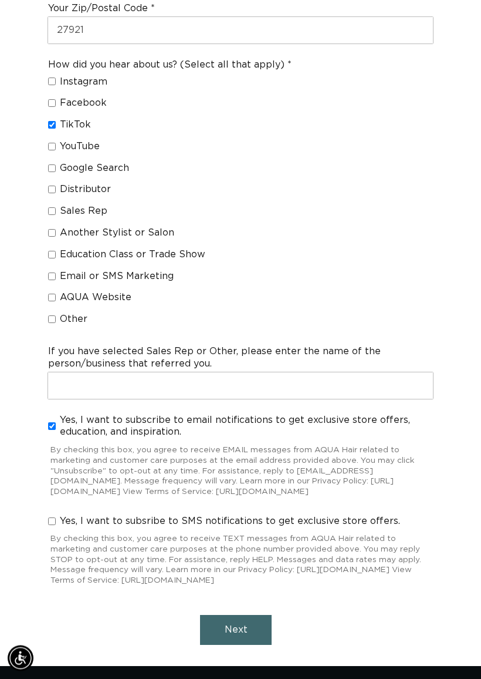
checkbox input "true"
click at [242, 598] on button "Next" at bounding box center [236, 630] width 72 height 30
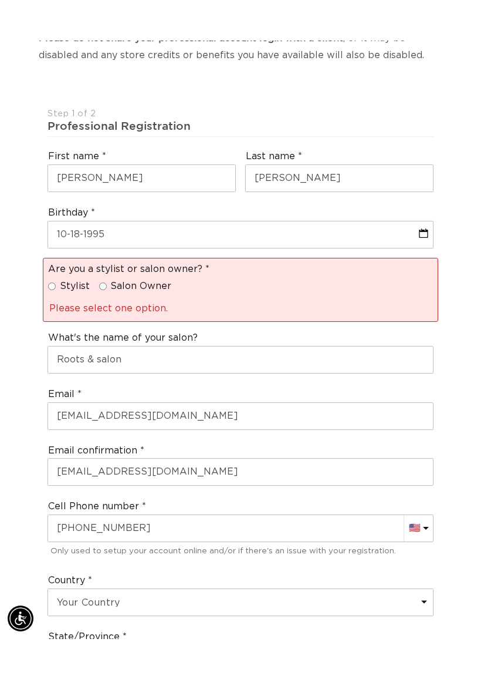
scroll to position [263, 0]
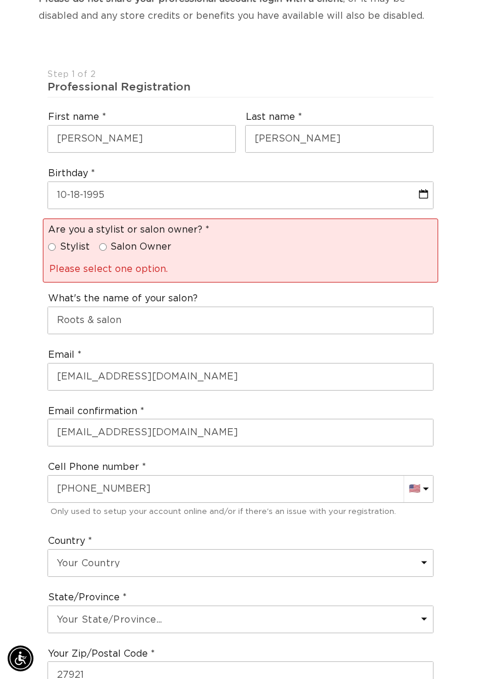
click at [63, 241] on span "Stylist" at bounding box center [75, 247] width 30 height 12
click at [56, 243] on input "Stylist" at bounding box center [52, 247] width 8 height 8
radio input "true"
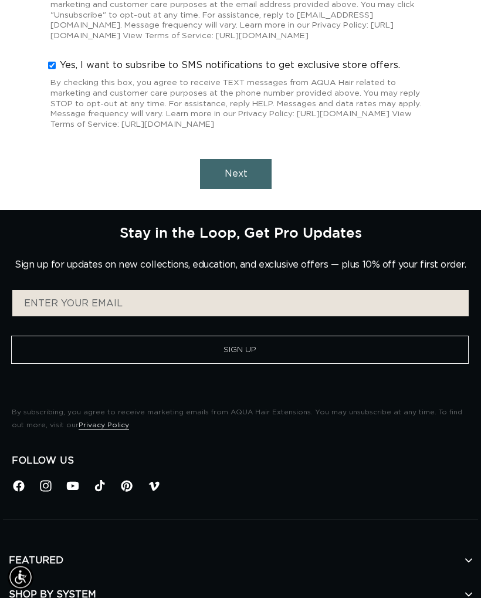
scroll to position [1230, 0]
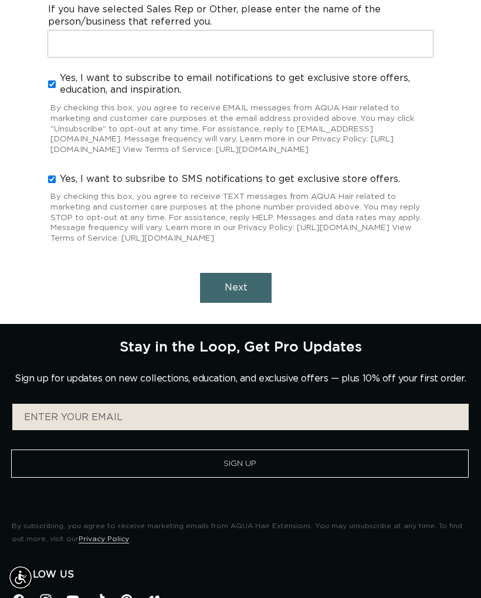
click at [253, 289] on button "Next" at bounding box center [236, 288] width 72 height 30
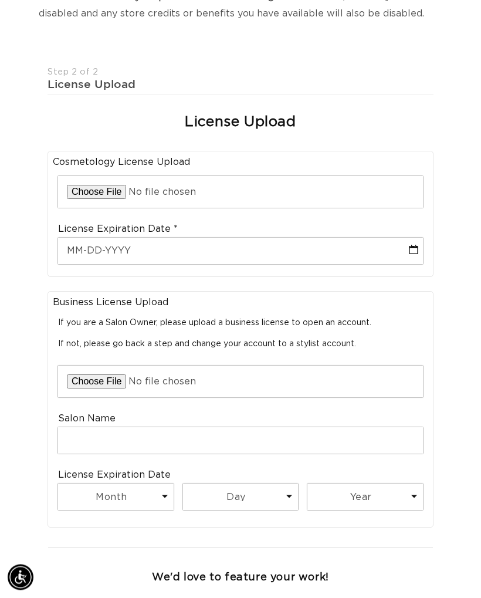
scroll to position [237, 0]
